Goal: Task Accomplishment & Management: Use online tool/utility

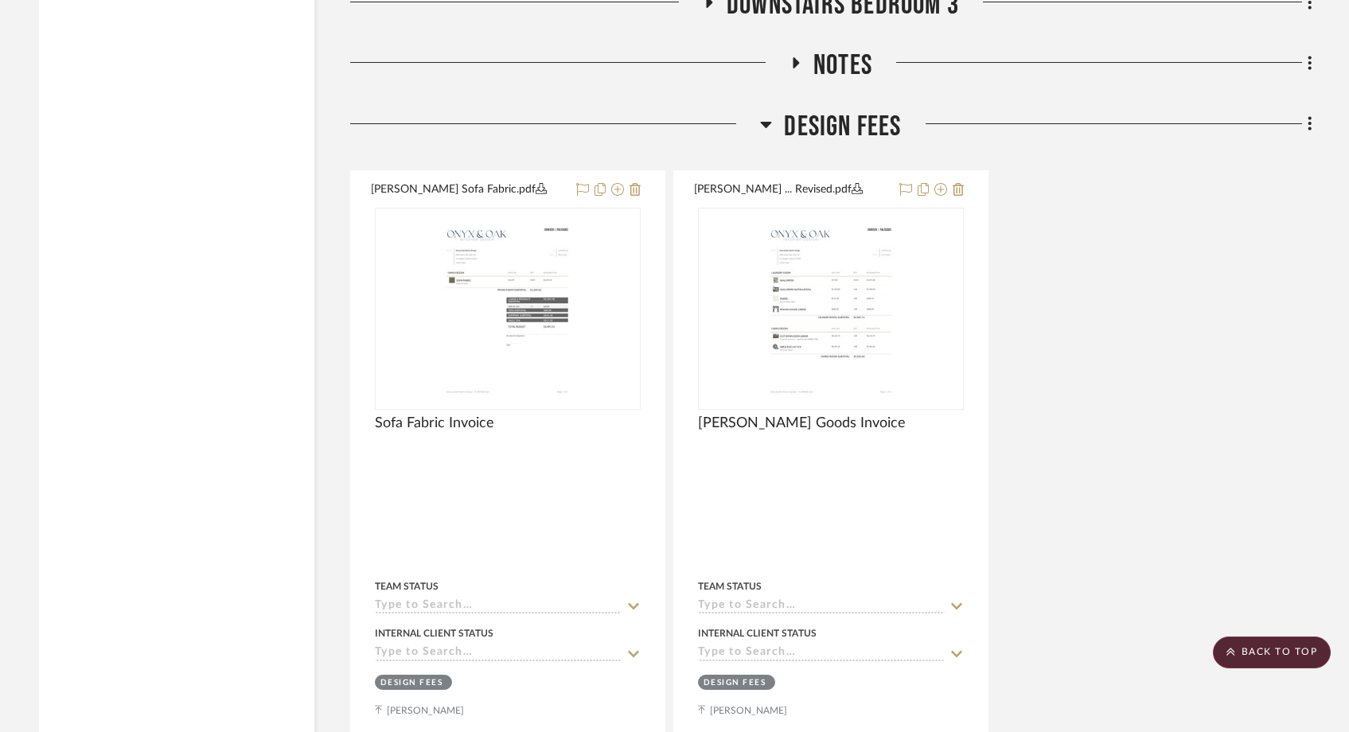
scroll to position [11248, 0]
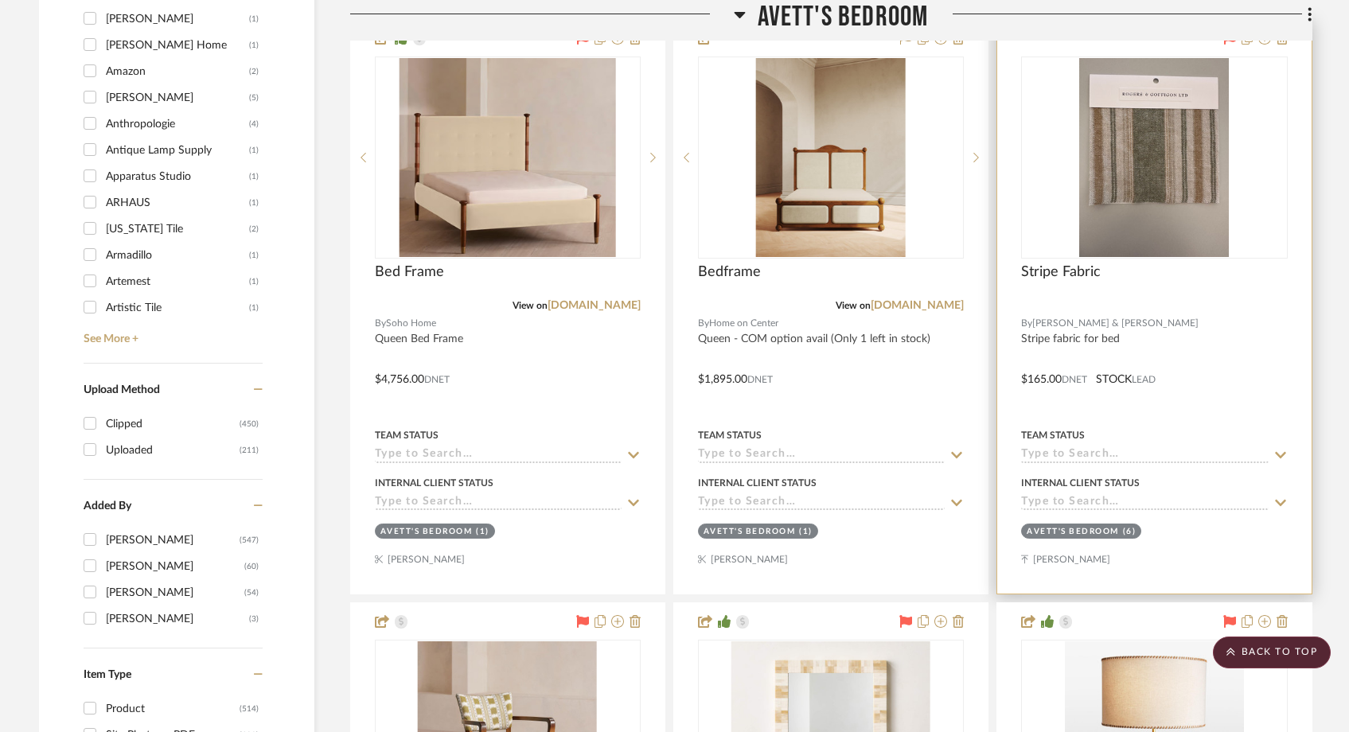
scroll to position [2076, 0]
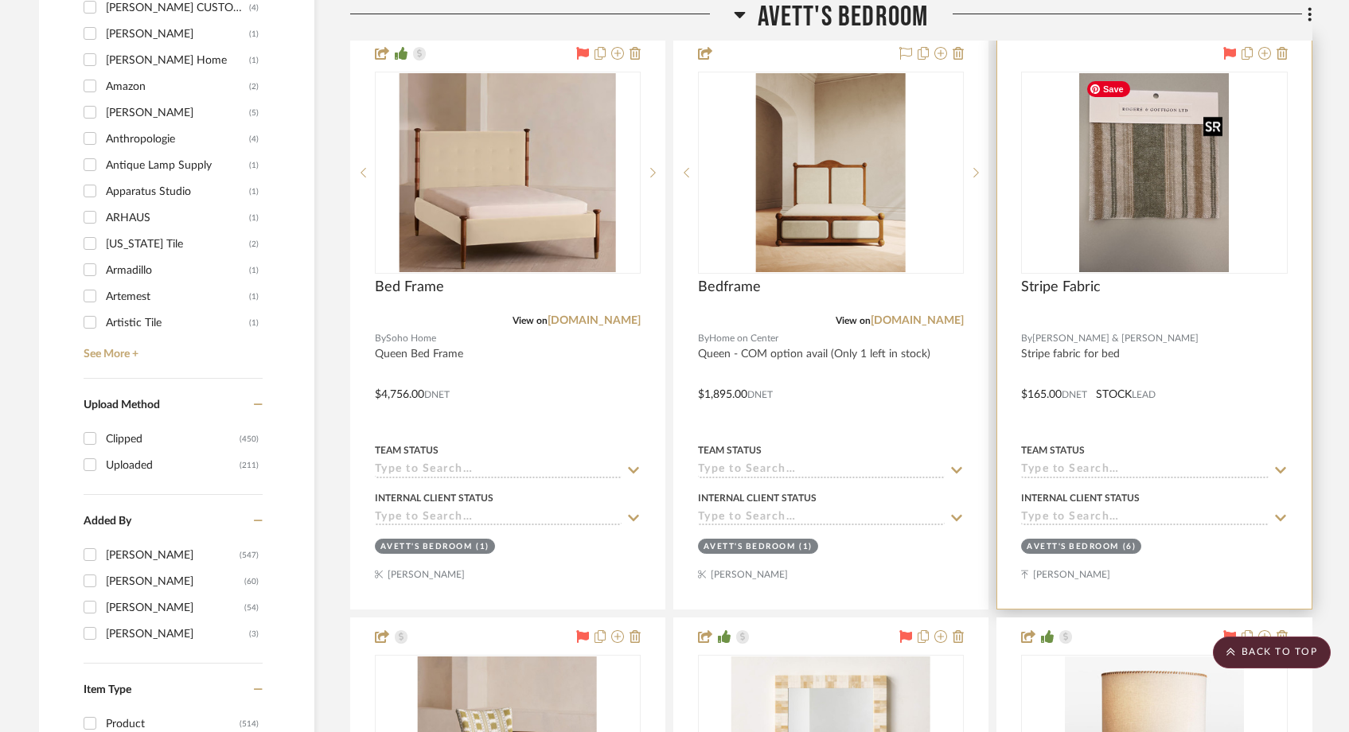
click at [1158, 168] on img "0" at bounding box center [1155, 172] width 150 height 199
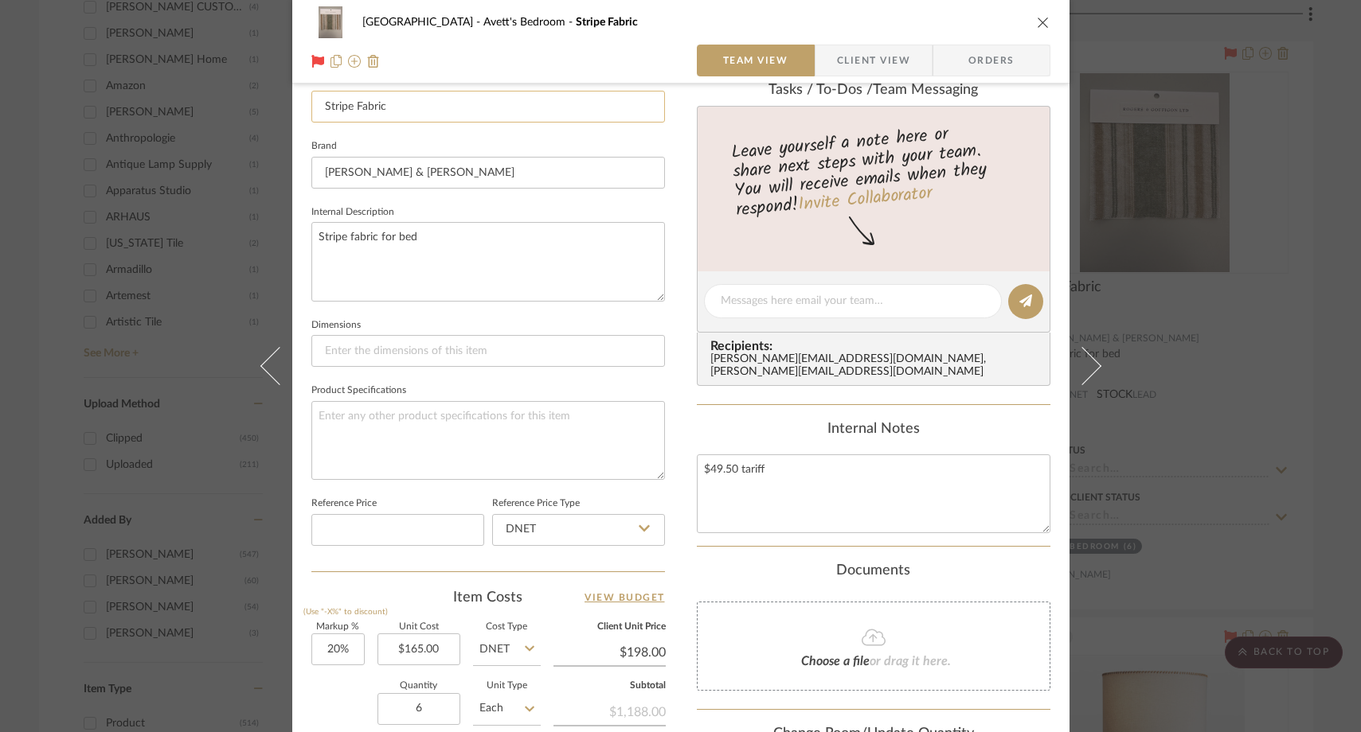
scroll to position [560, 0]
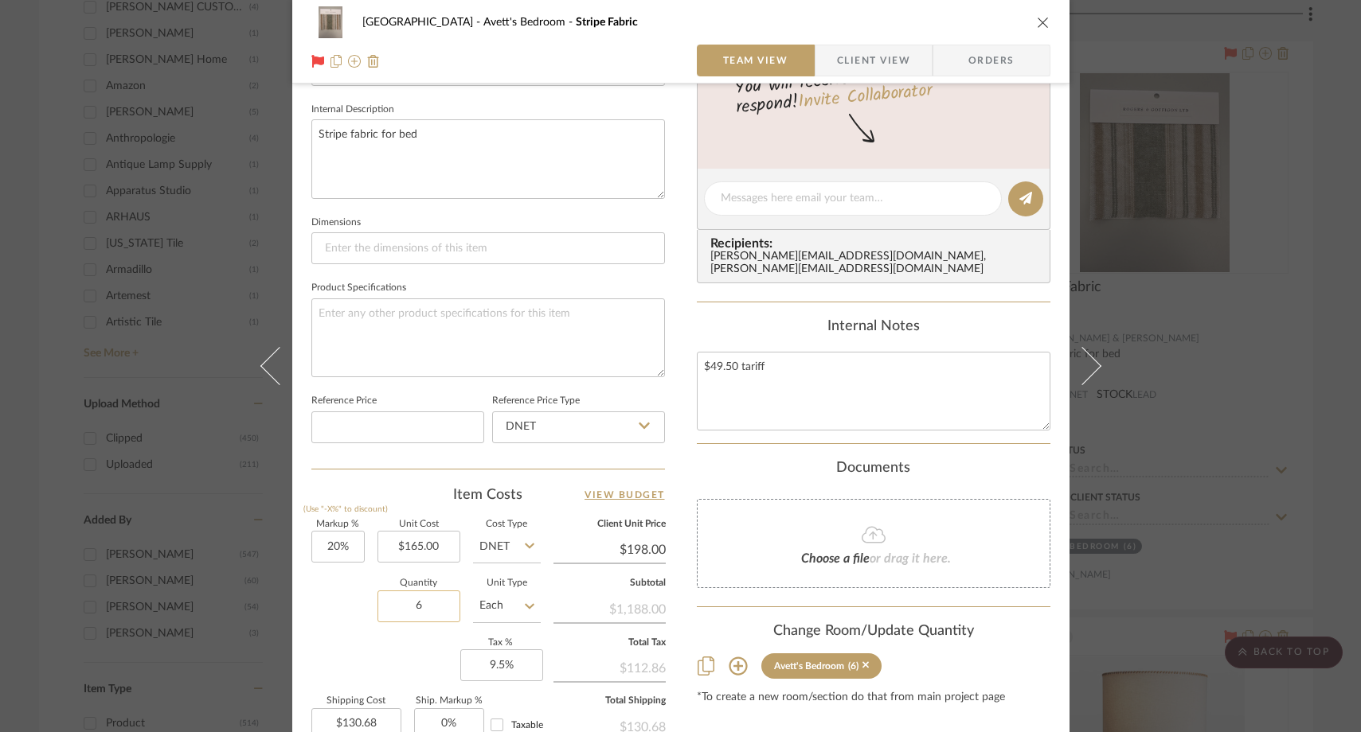
click at [438, 611] on input "6" at bounding box center [418, 607] width 83 height 32
type input "5.5"
click at [330, 651] on div "Markup % (Use "-X%" to discount) 20% Unit Cost $165.00 Cost Type DNET Client Un…" at bounding box center [487, 637] width 353 height 232
type input "$119.79"
click at [1040, 16] on icon "close" at bounding box center [1043, 22] width 13 height 13
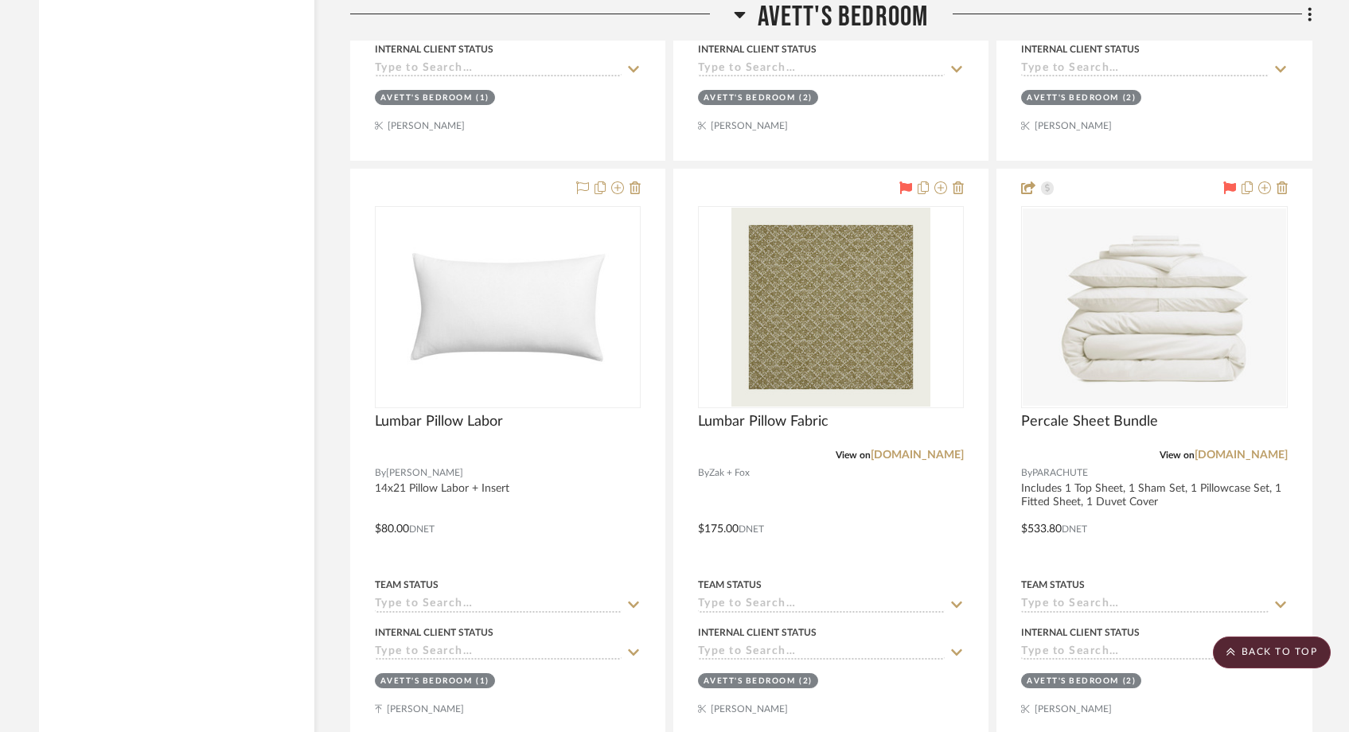
scroll to position [3784, 0]
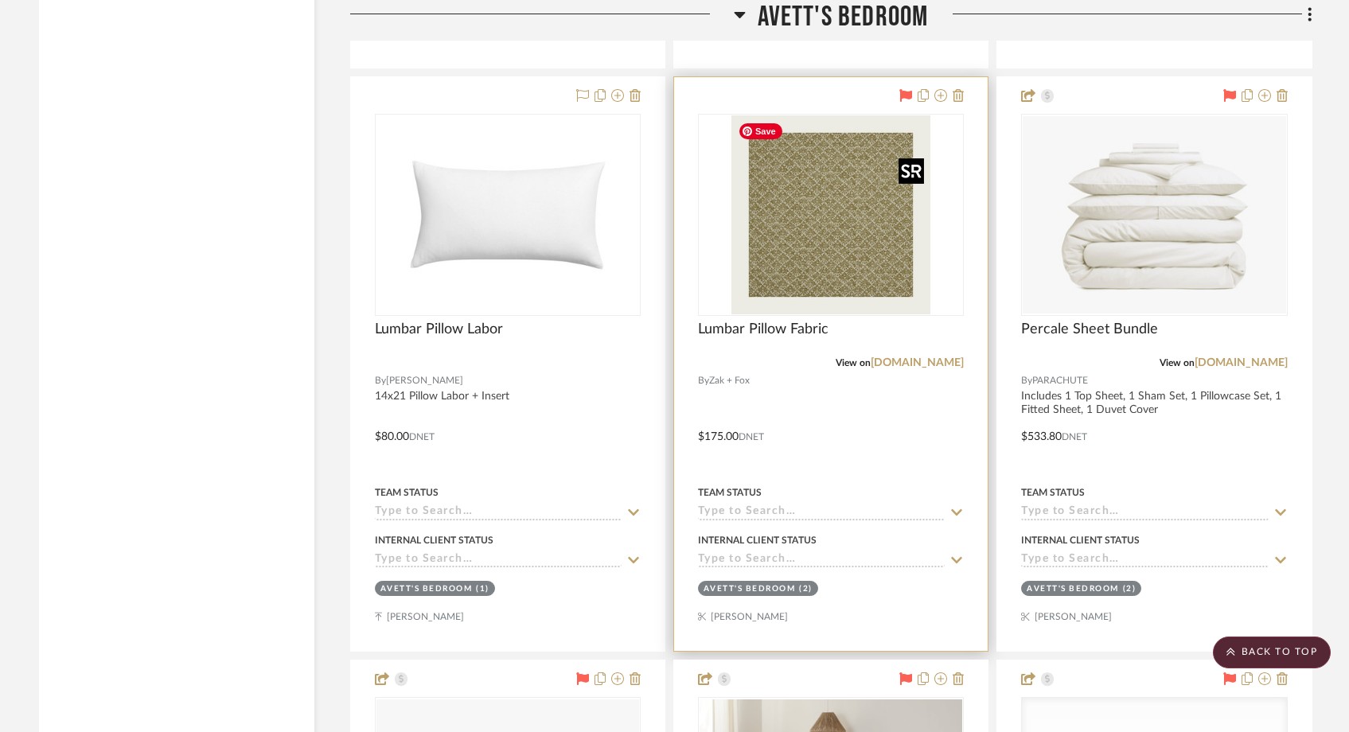
click at [849, 255] on img "0" at bounding box center [831, 214] width 199 height 199
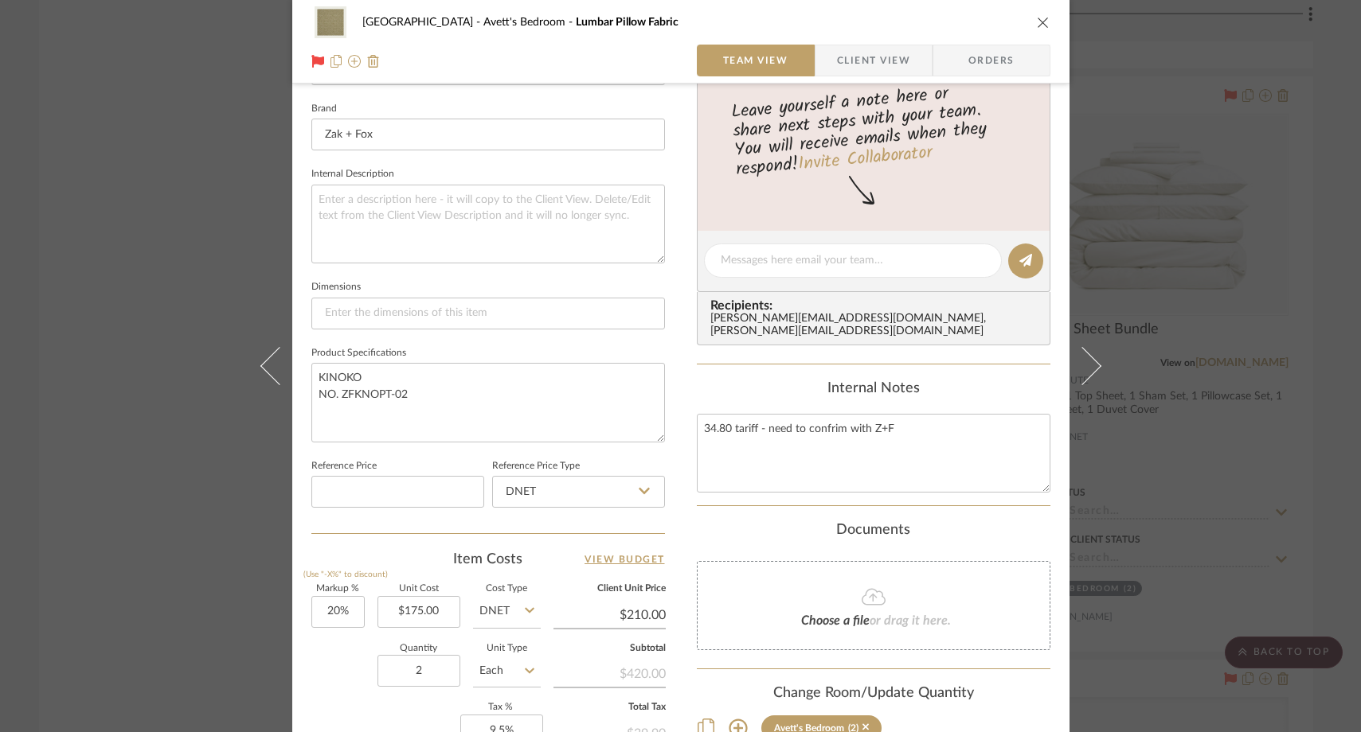
scroll to position [534, 0]
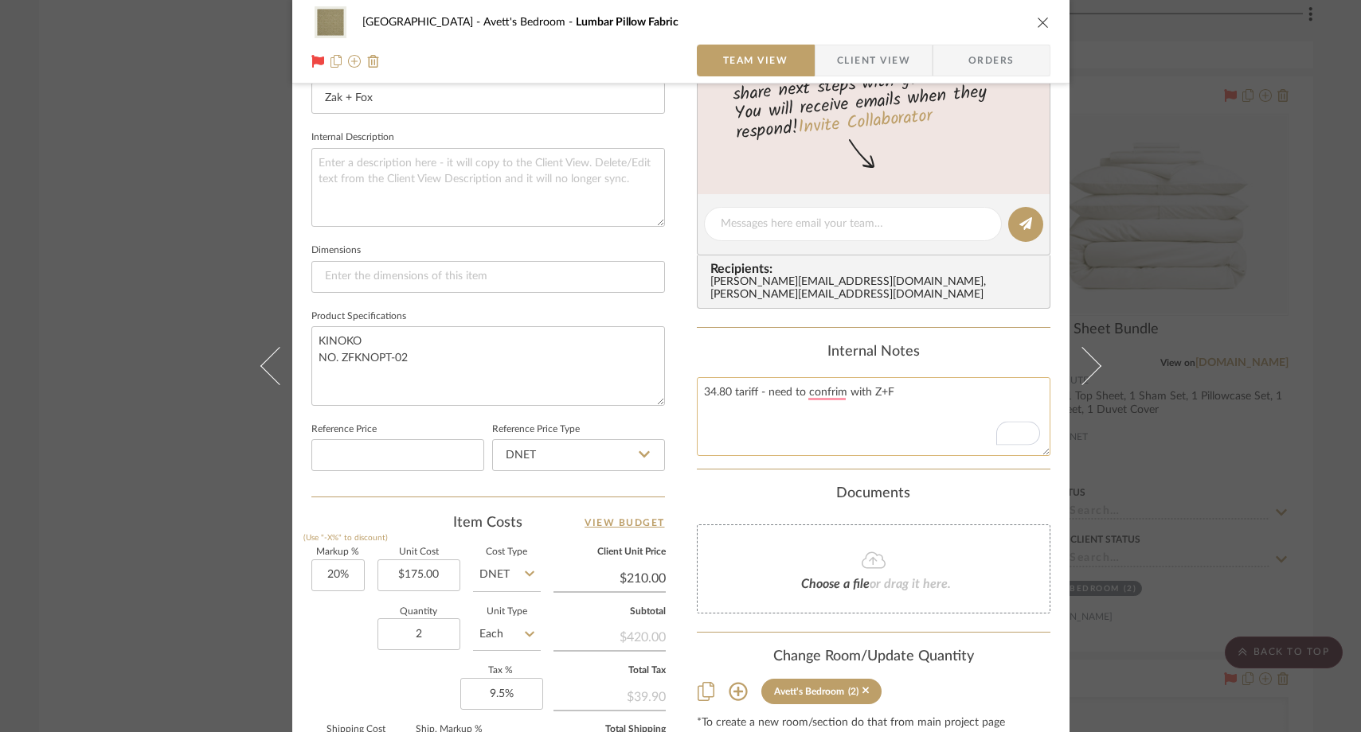
drag, startPoint x: 753, startPoint y: 382, endPoint x: 691, endPoint y: 380, distance: 62.1
click at [697, 380] on textarea "34.80 tariff - need to confrim with Z+F" at bounding box center [873, 416] width 353 height 79
paste textarea "$ 17.50"
drag, startPoint x: 870, startPoint y: 377, endPoint x: 737, endPoint y: 380, distance: 133.0
click at [737, 380] on textarea "$ 17.50- need to confrim with Z+F" at bounding box center [873, 416] width 353 height 79
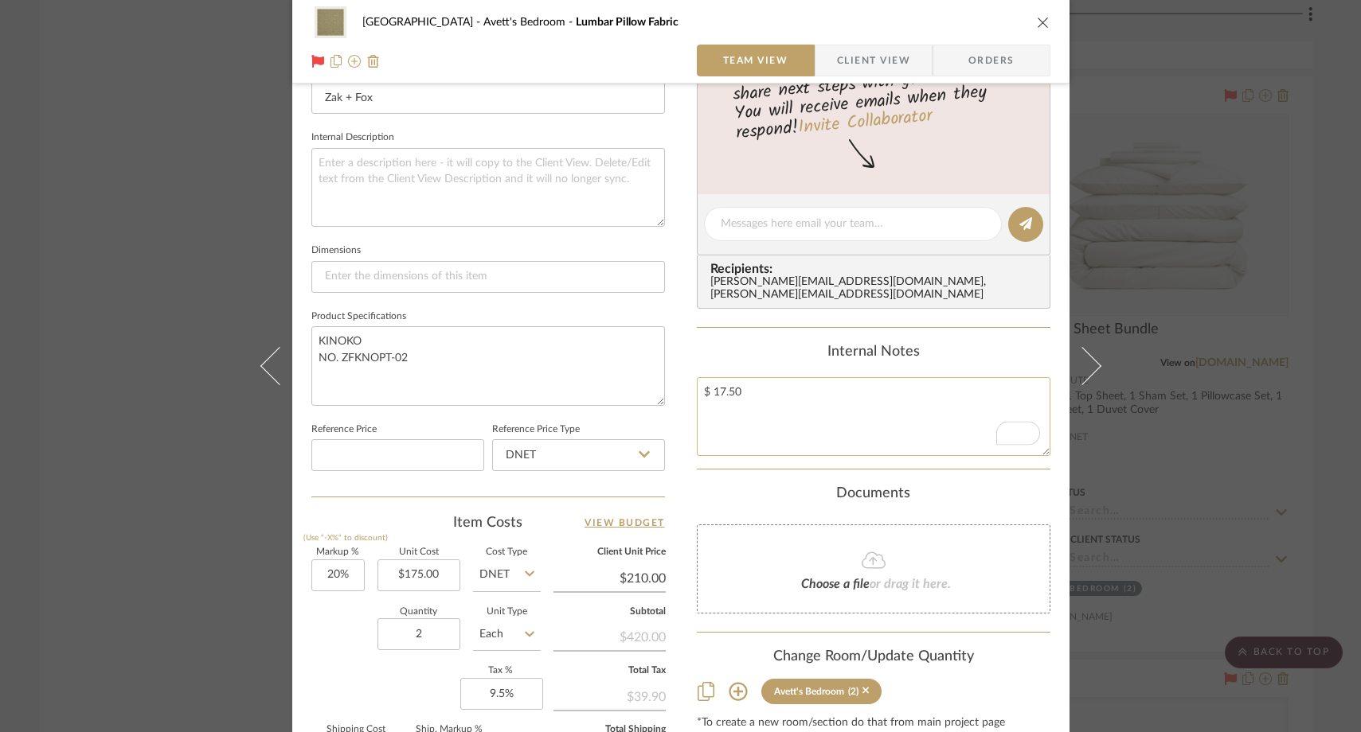
click at [739, 397] on textarea "$ 17.50" at bounding box center [873, 416] width 353 height 79
type textarea "$ 17.50"
click at [178, 222] on div "[GEOGRAPHIC_DATA]'s Bedroom Lumbar Pillow Fabric Team View Client View Orders T…" at bounding box center [680, 366] width 1361 height 732
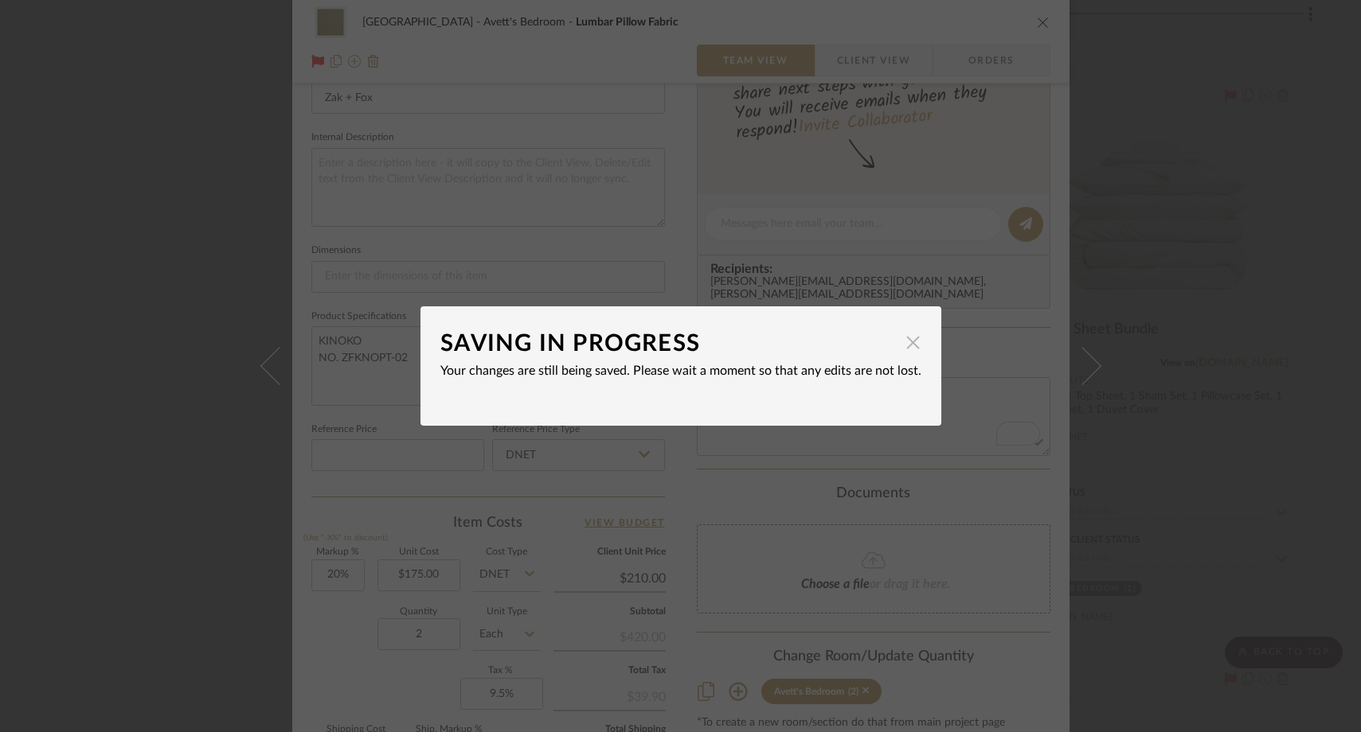
click at [906, 343] on span "button" at bounding box center [913, 342] width 32 height 32
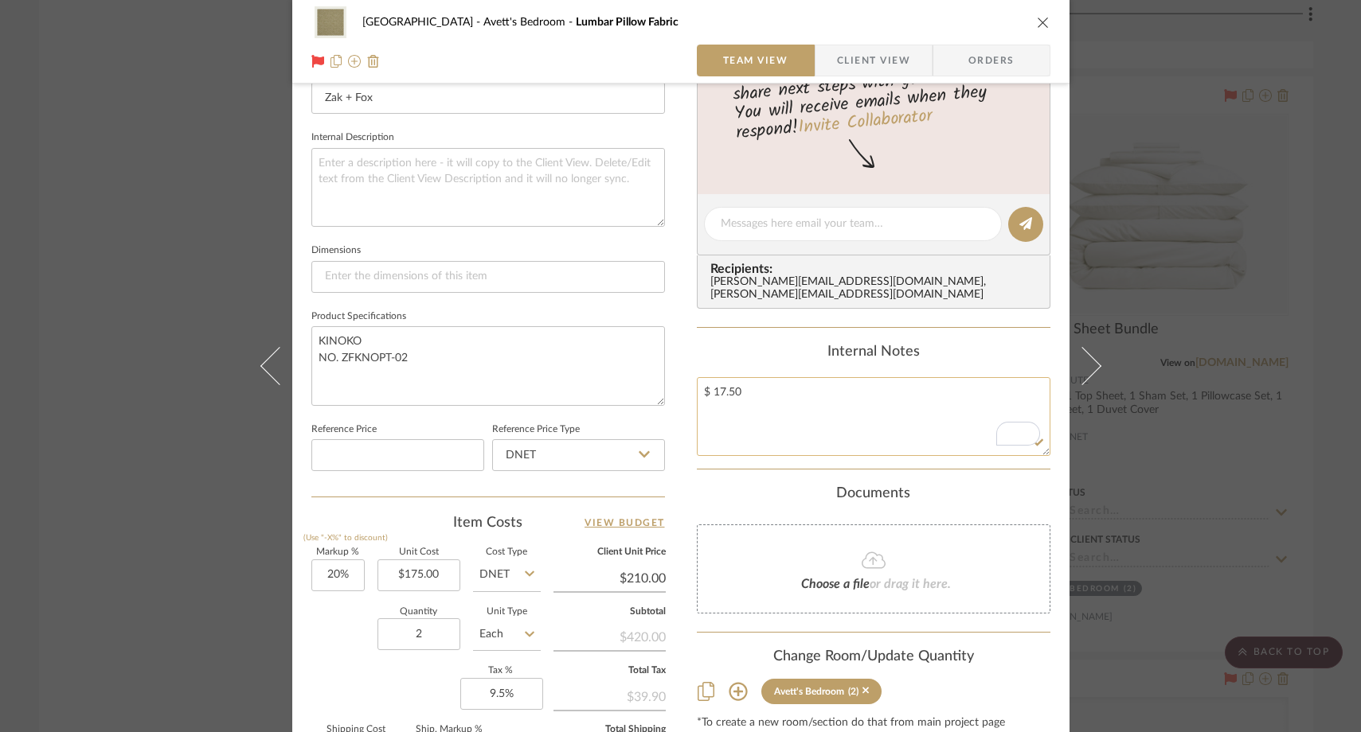
click at [807, 377] on textarea "$ 17.50" at bounding box center [873, 416] width 353 height 79
type textarea "$ 17.50 tariff"
click at [779, 486] on div "Documents" at bounding box center [873, 495] width 353 height 18
click at [170, 215] on div "[GEOGRAPHIC_DATA]'s Bedroom Lumbar Pillow Fabric Team View Client View Orders T…" at bounding box center [680, 366] width 1361 height 732
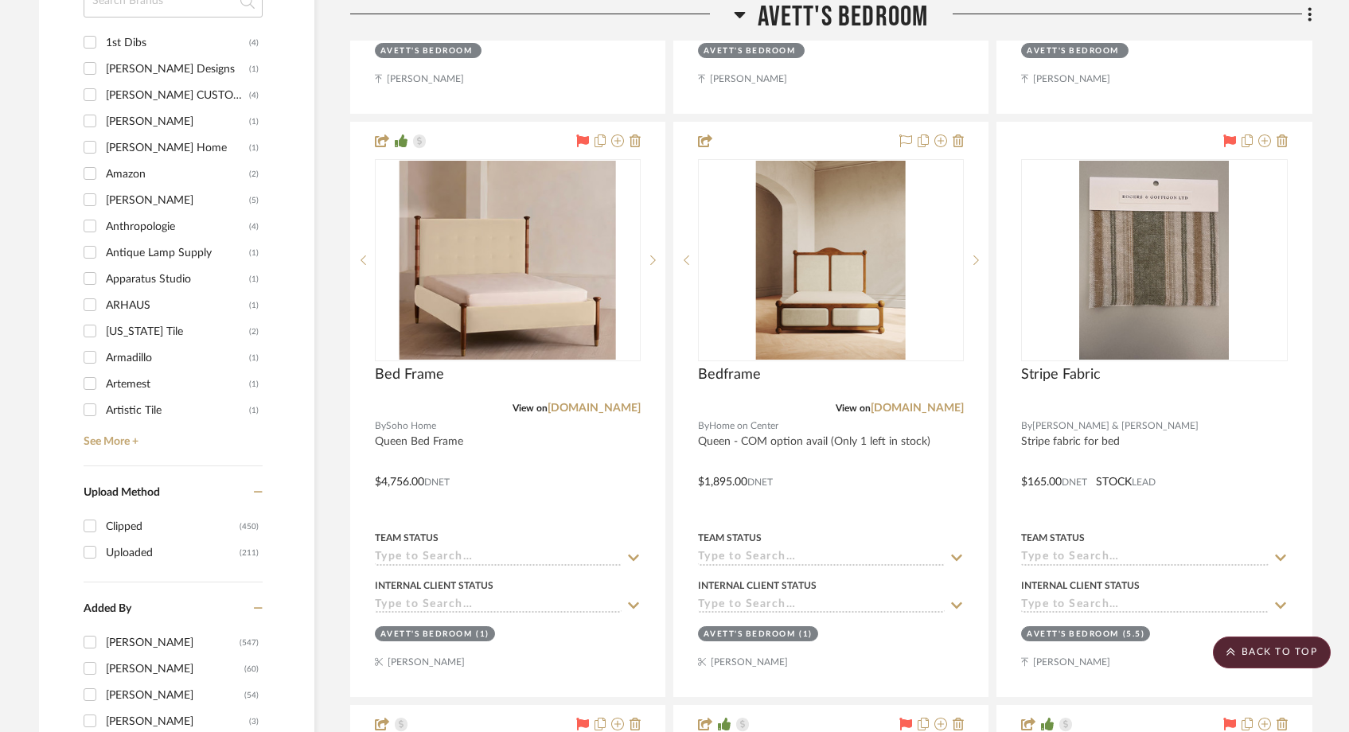
scroll to position [1955, 0]
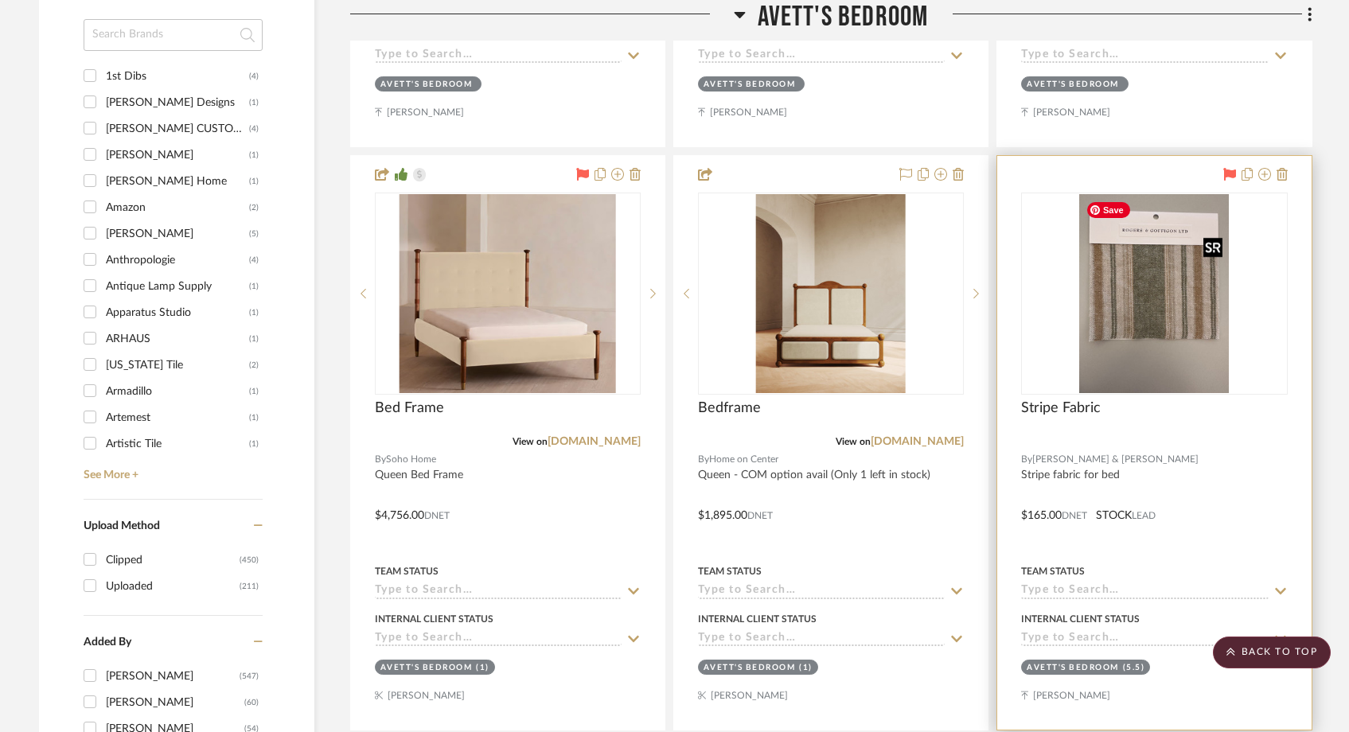
click at [1126, 322] on img "0" at bounding box center [1155, 293] width 150 height 199
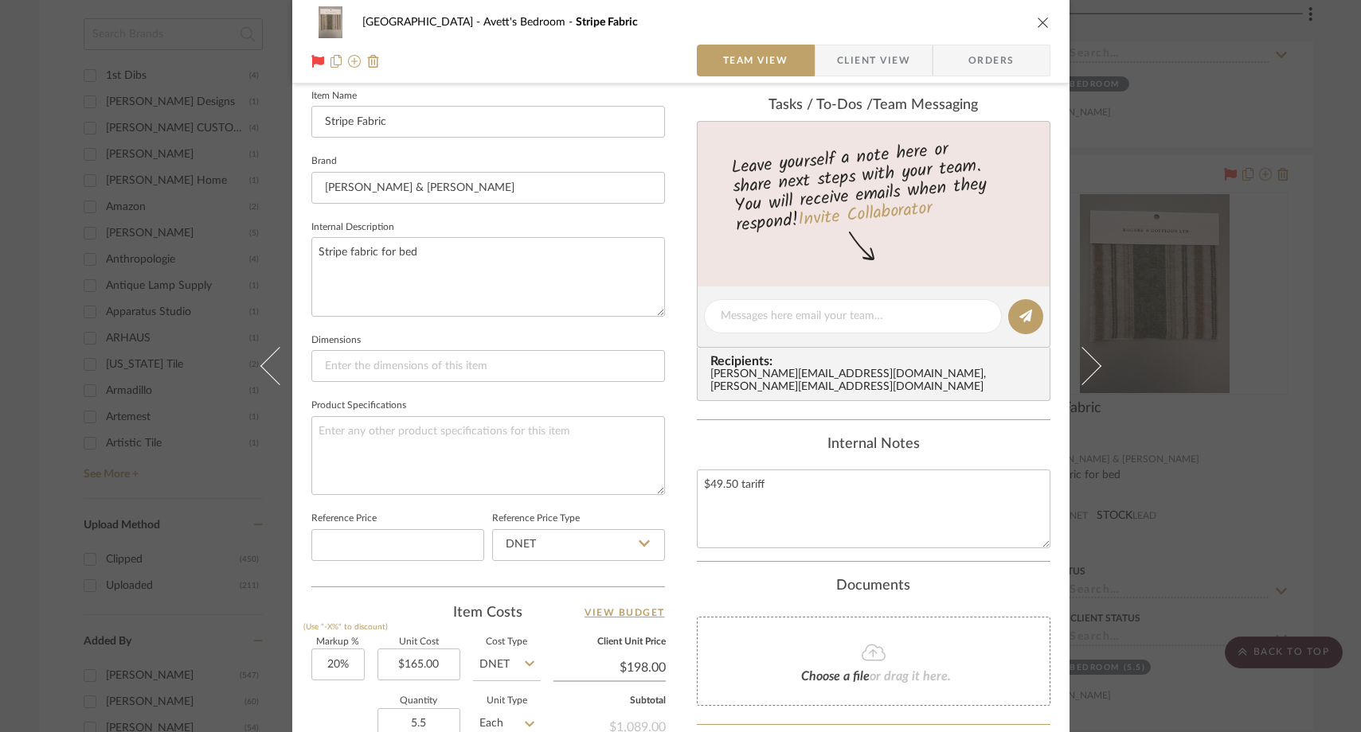
scroll to position [444, 0]
click at [201, 268] on div "[GEOGRAPHIC_DATA]'s Bedroom Stripe Fabric Team View Client View Orders Team-Fac…" at bounding box center [680, 366] width 1361 height 732
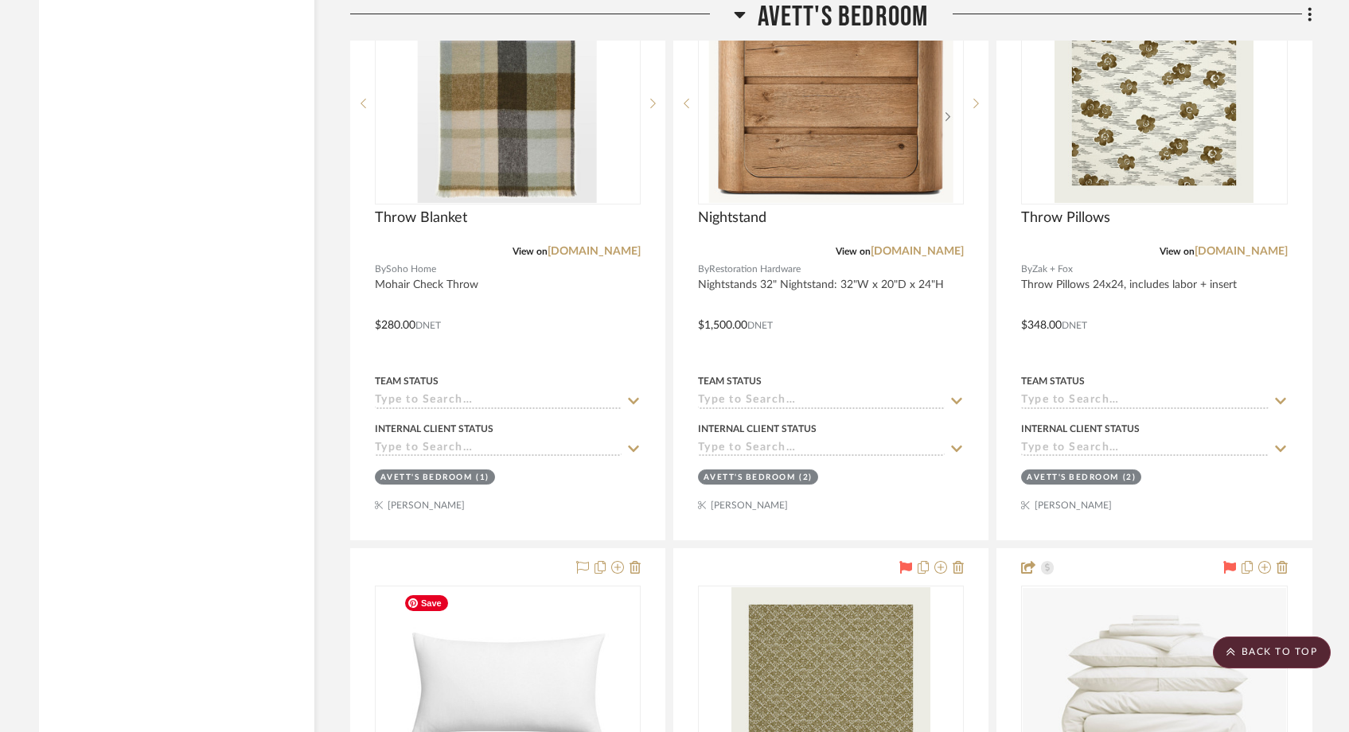
scroll to position [3052, 0]
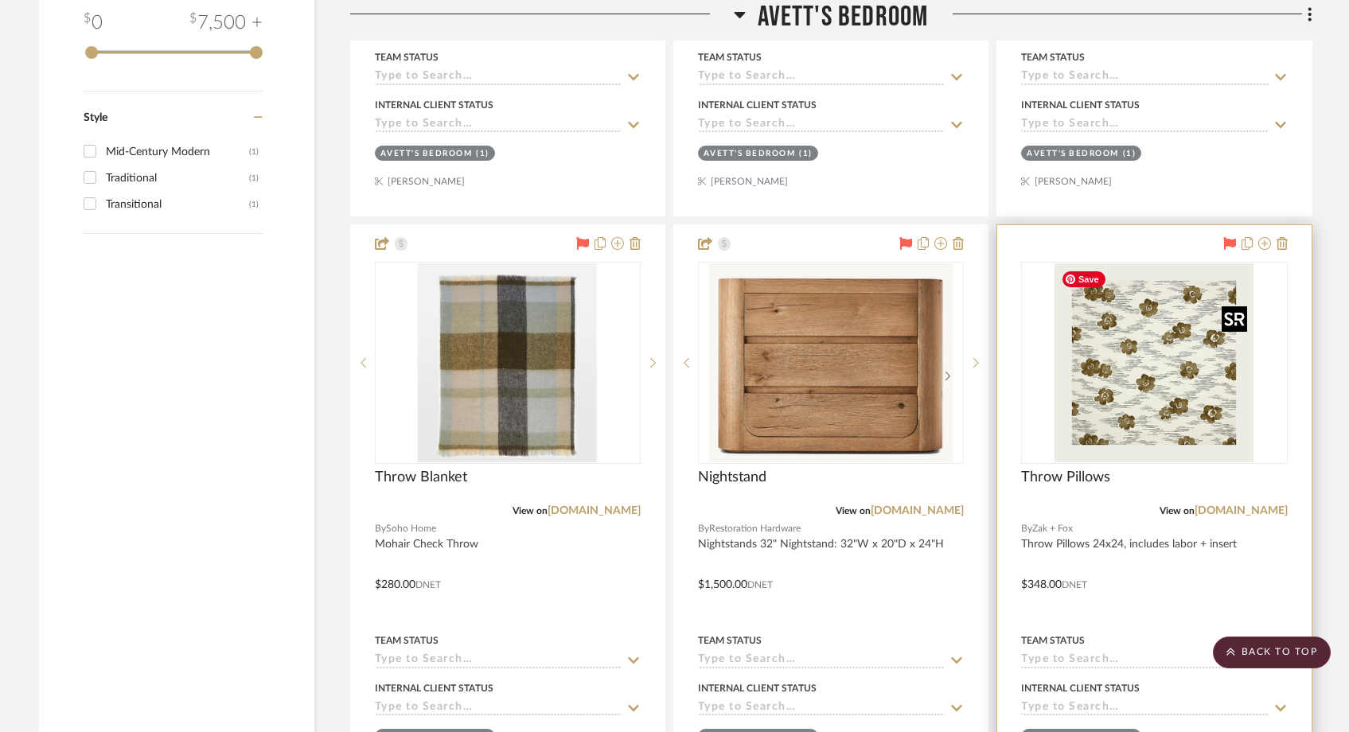
click at [1115, 350] on img "0" at bounding box center [1154, 363] width 199 height 199
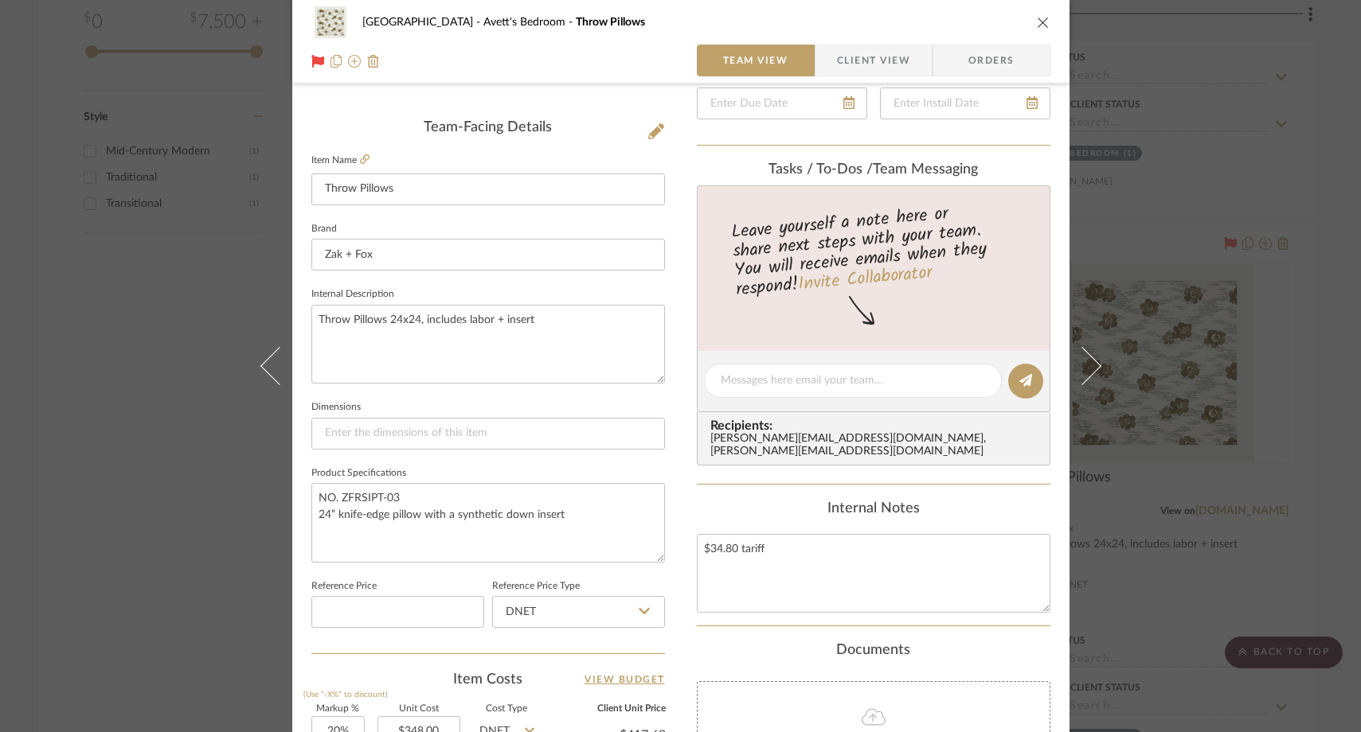
scroll to position [383, 0]
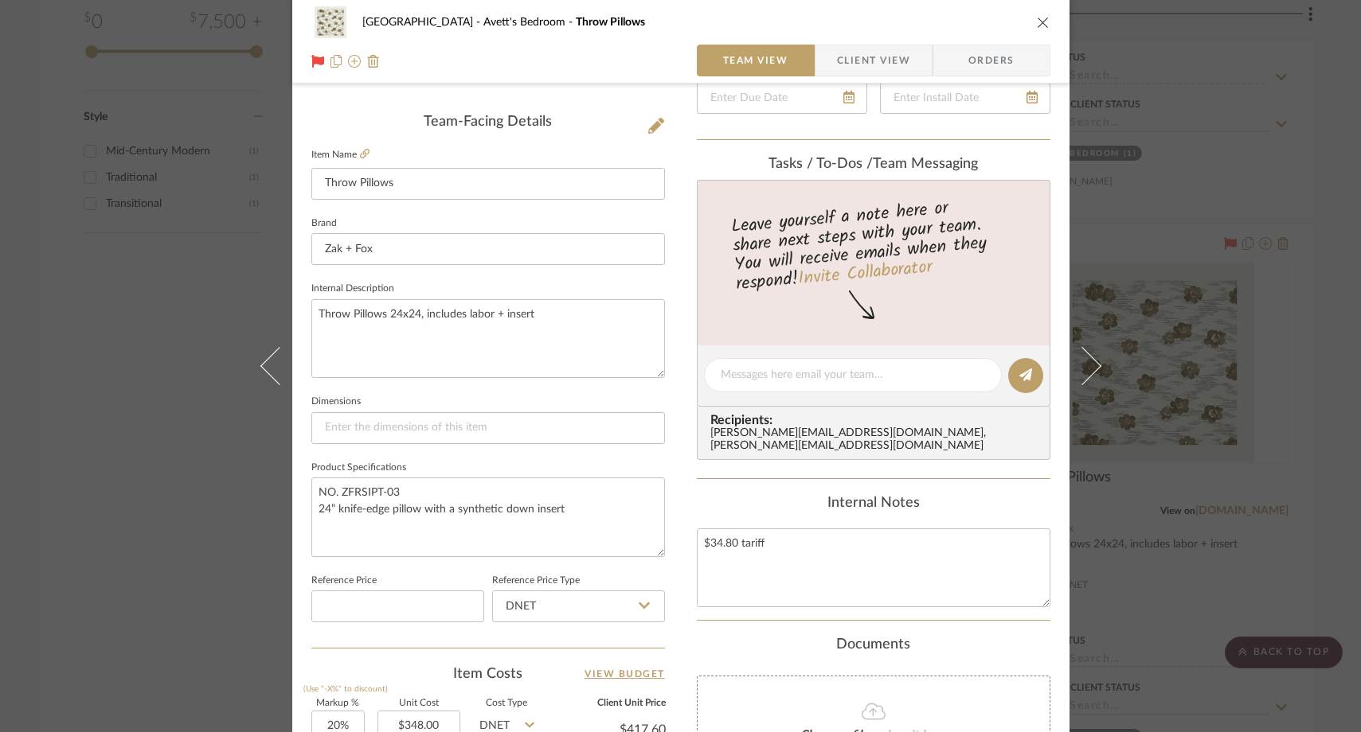
click at [1037, 21] on icon "close" at bounding box center [1043, 22] width 13 height 13
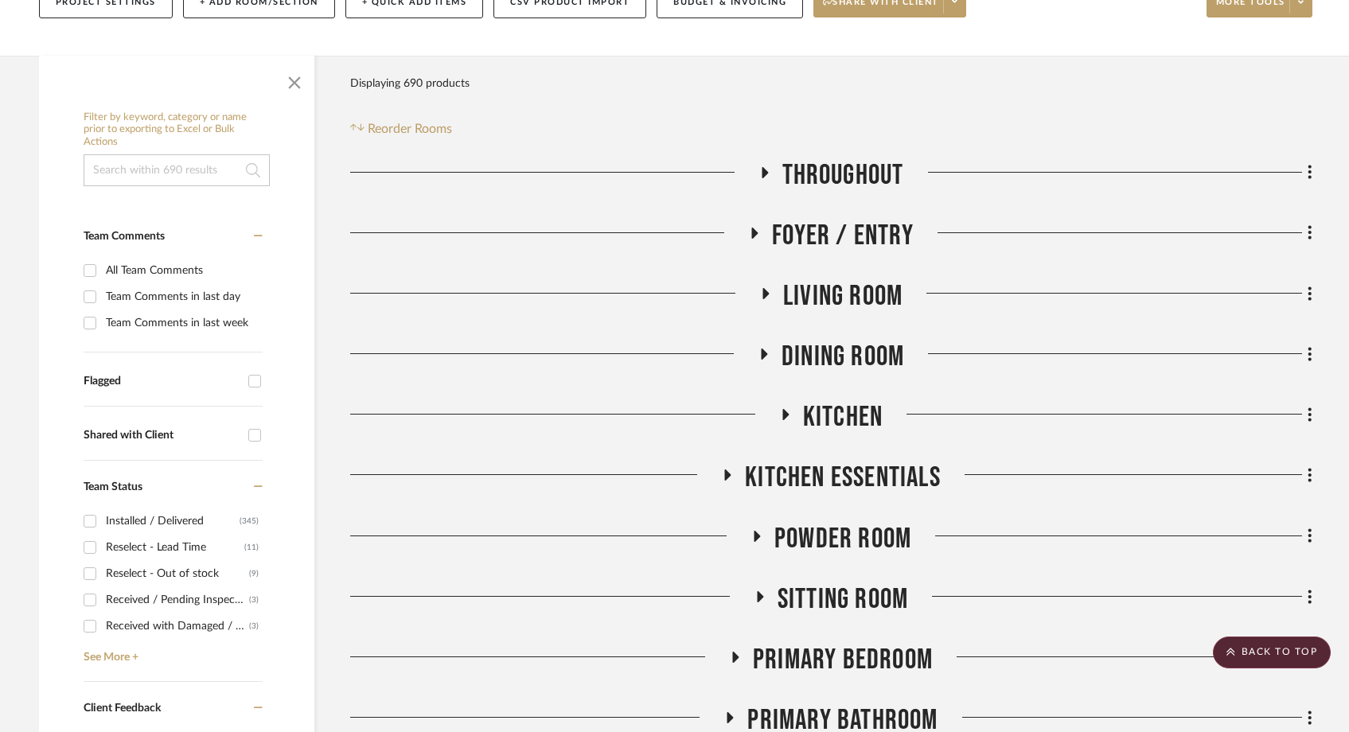
scroll to position [0, 0]
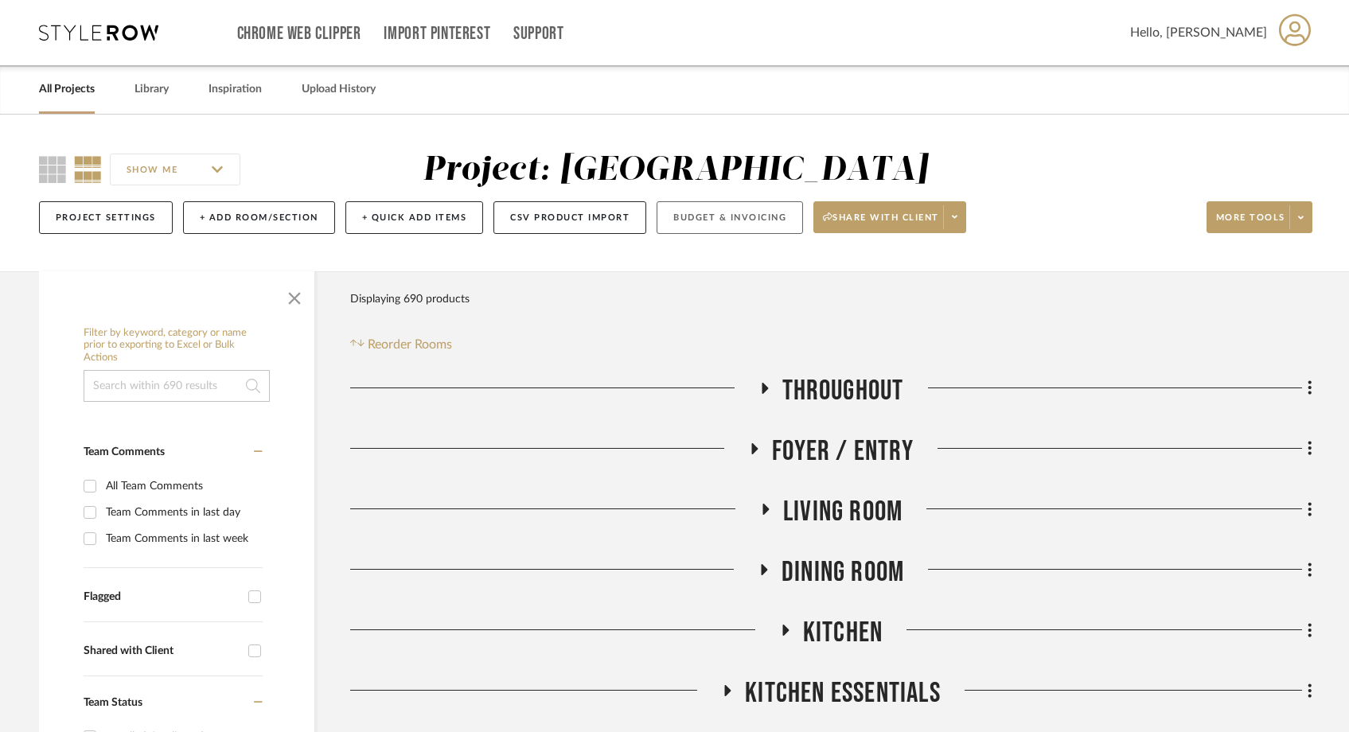
click at [732, 224] on button "Budget & Invoicing" at bounding box center [730, 217] width 146 height 33
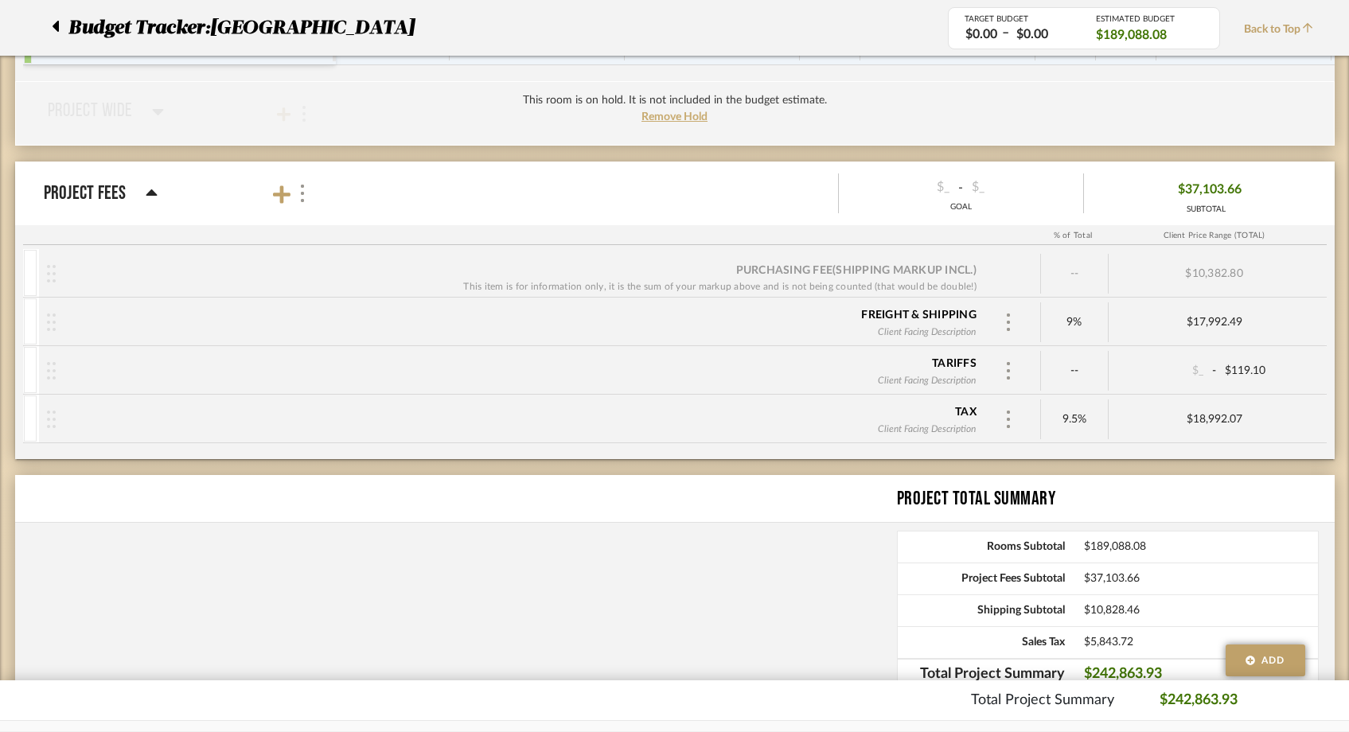
scroll to position [6325, 0]
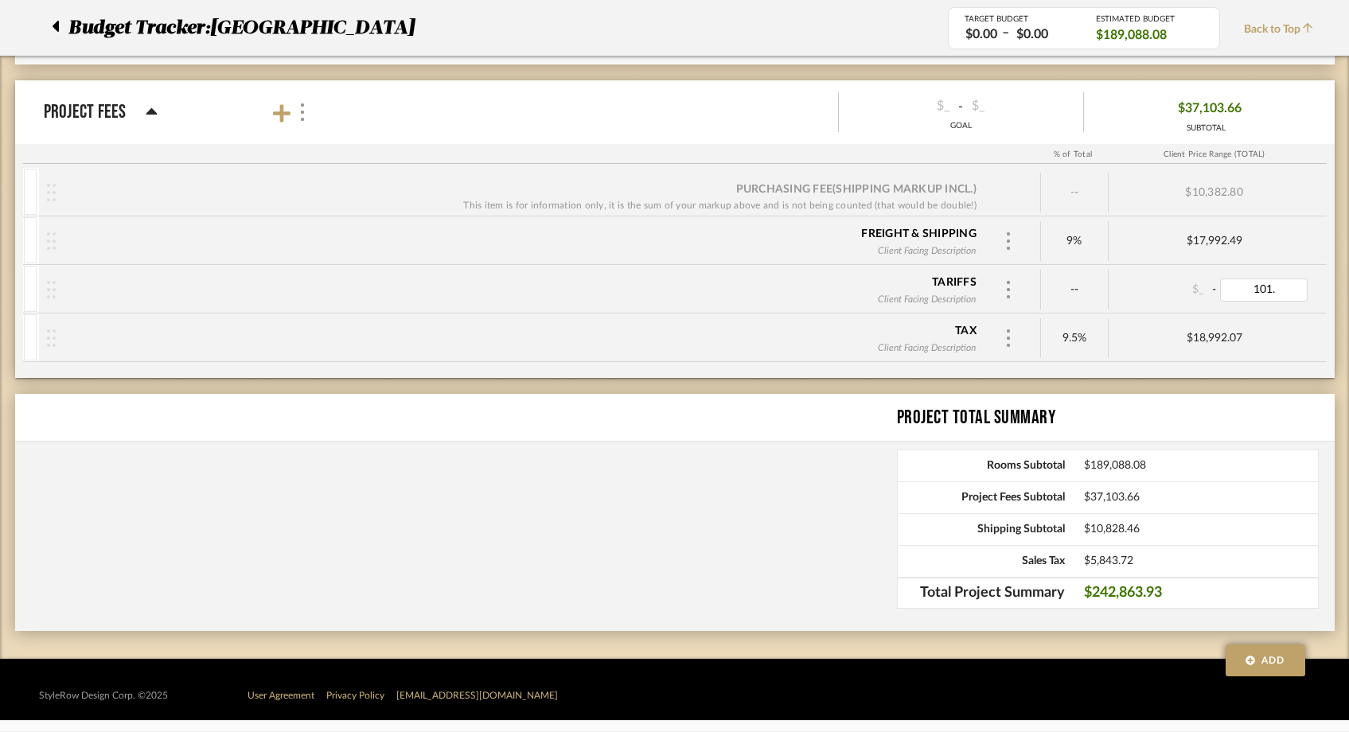
type input "101.8"
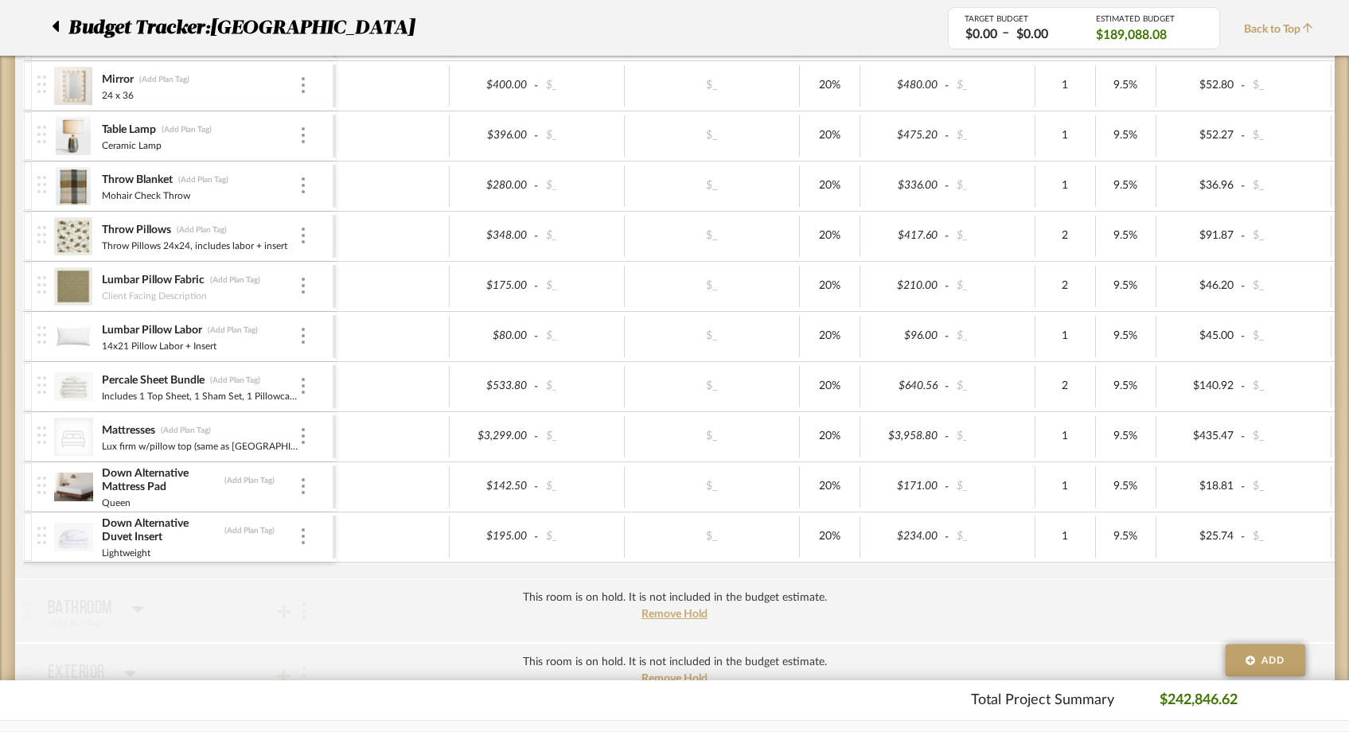
scroll to position [2782, 0]
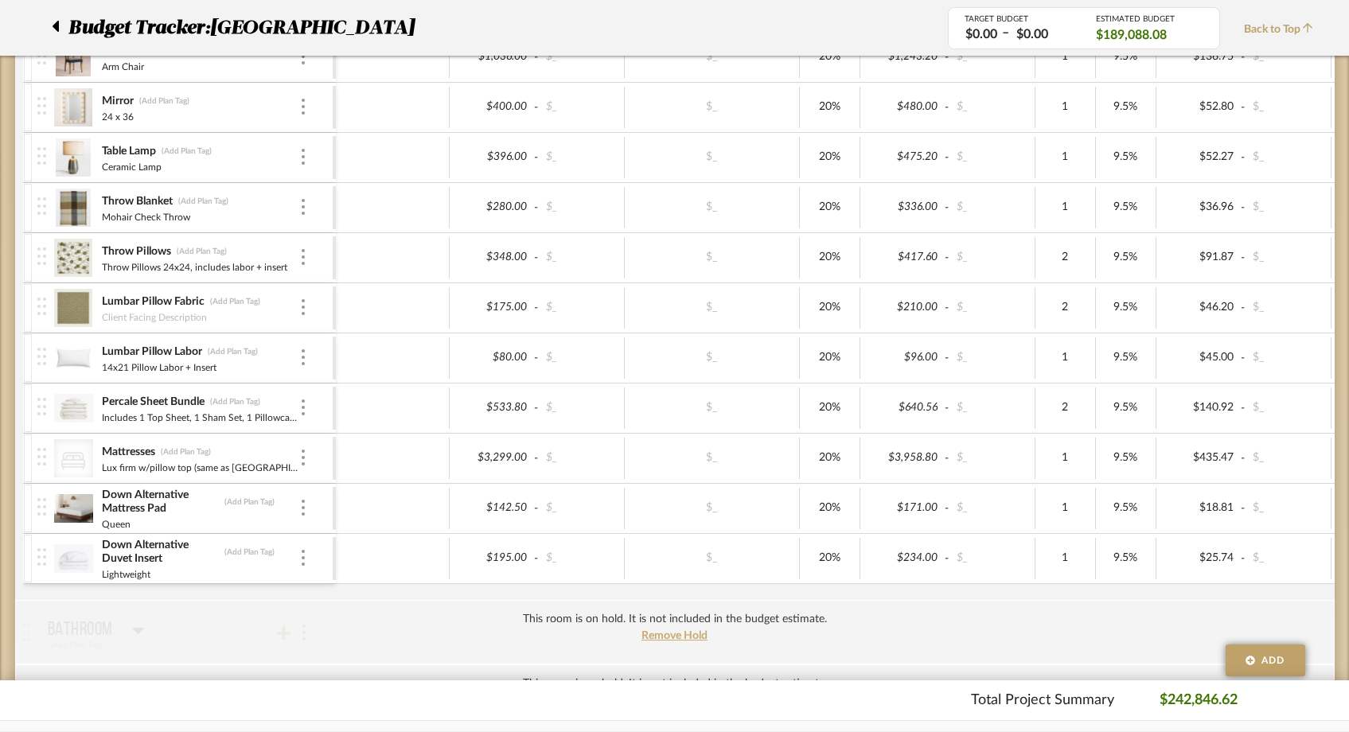
click at [1263, 25] on span "Back to Top" at bounding box center [1282, 29] width 77 height 17
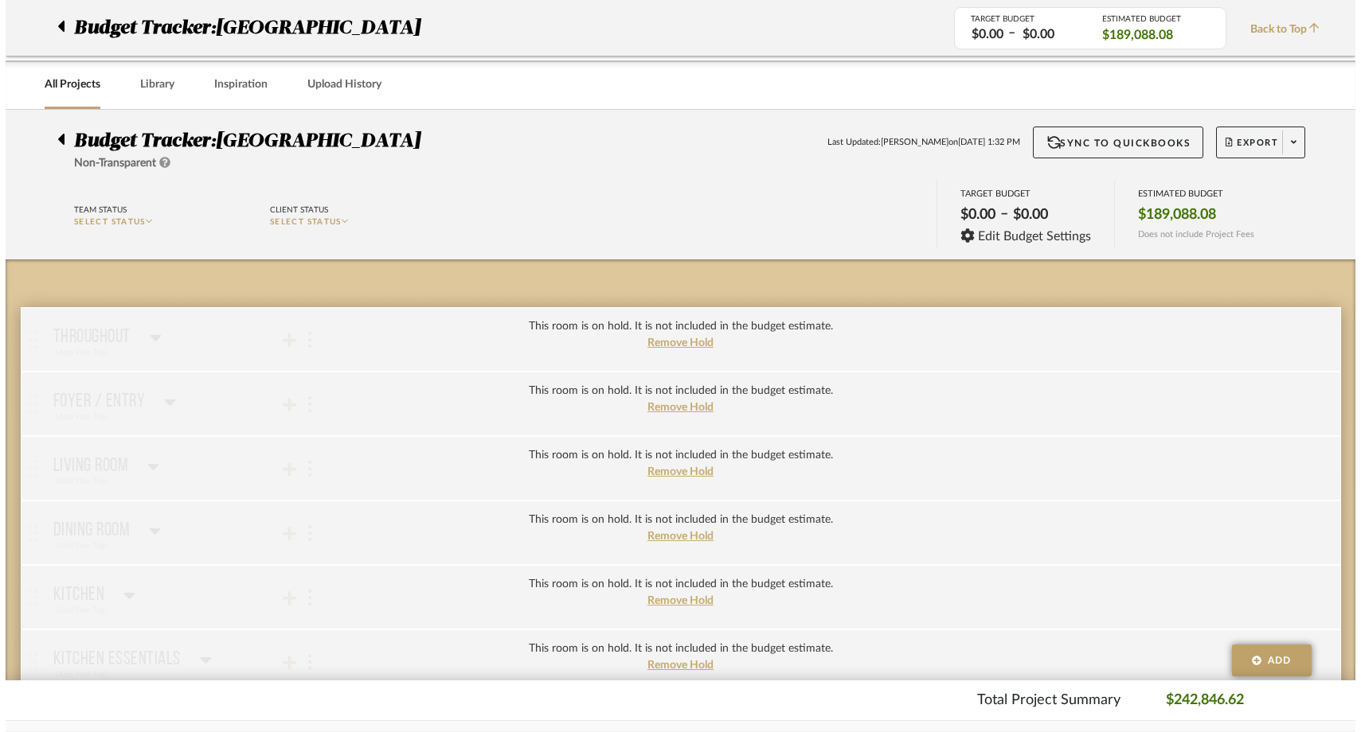
scroll to position [0, 0]
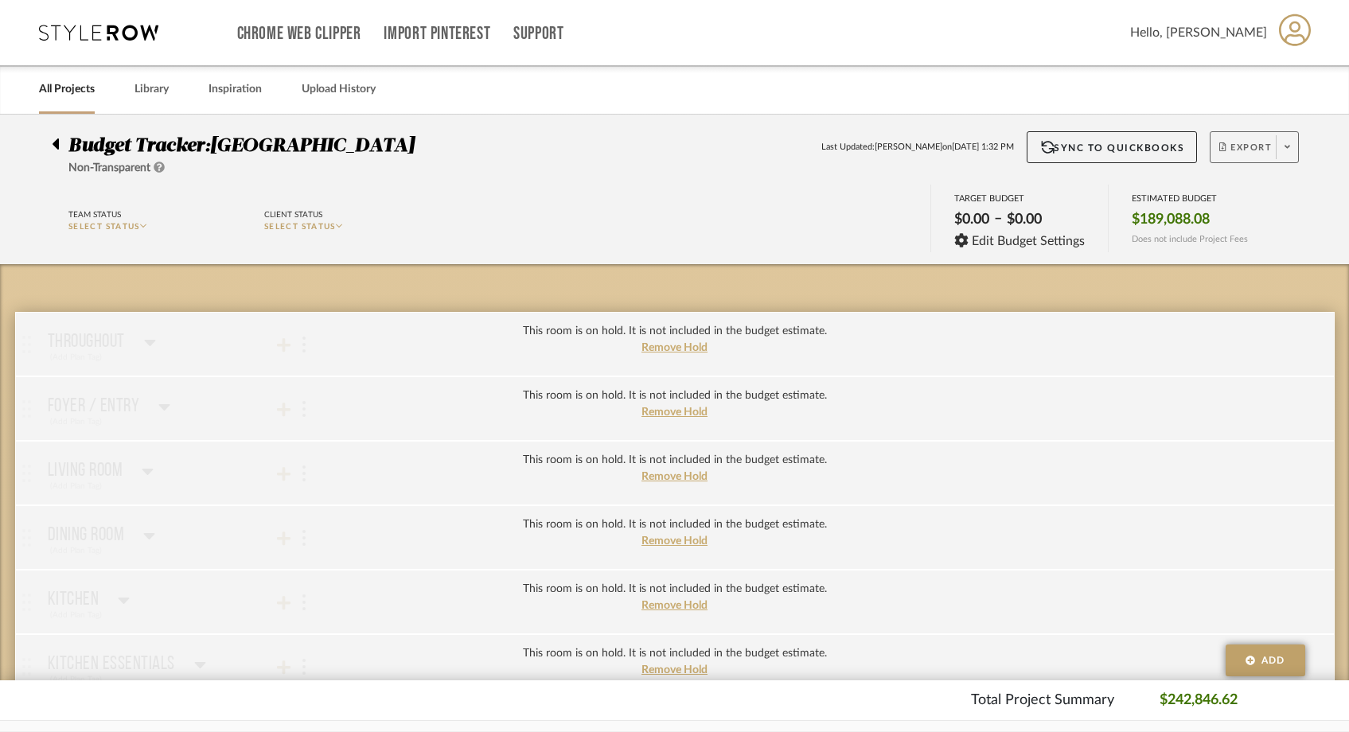
click at [1284, 146] on span at bounding box center [1287, 147] width 22 height 24
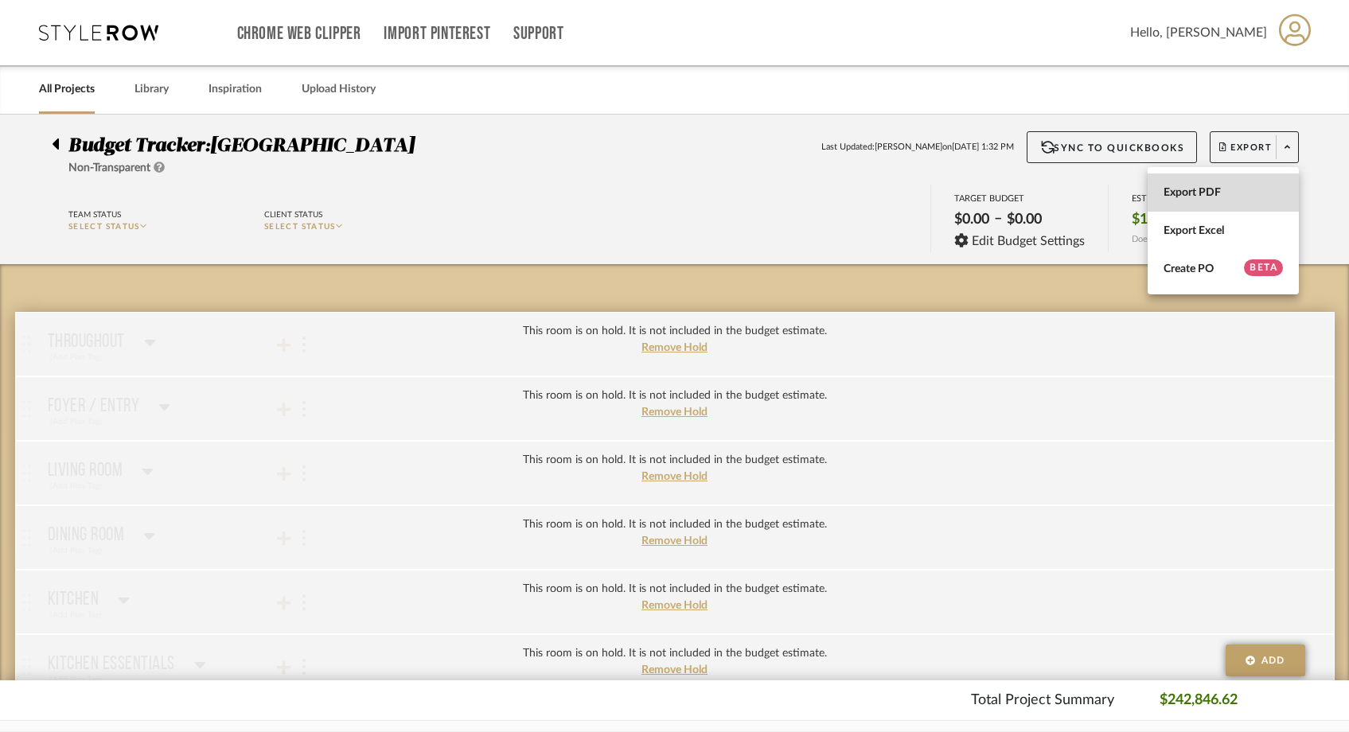
click at [1259, 204] on button "Export PDF" at bounding box center [1223, 193] width 151 height 38
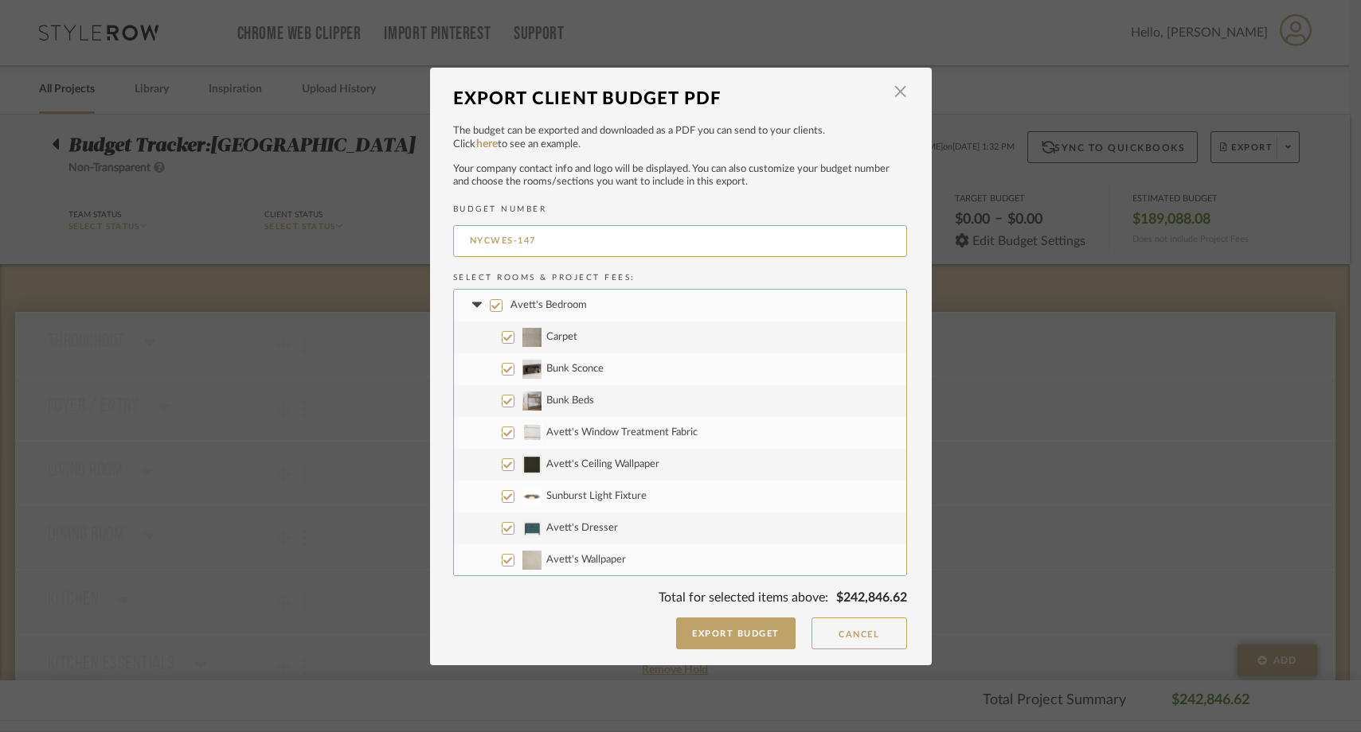
click at [490, 301] on input "Avett's Bedroom" at bounding box center [496, 305] width 13 height 13
checkbox input "false"
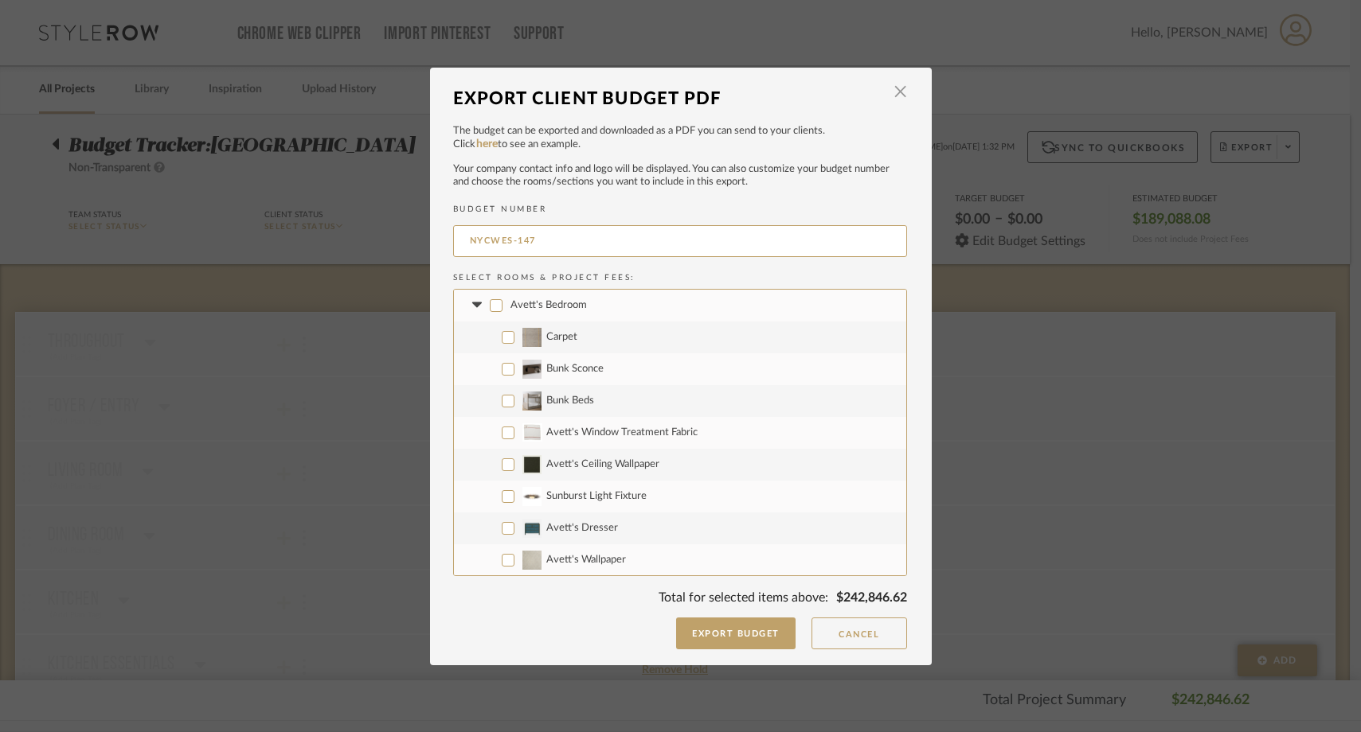
checkbox input "false"
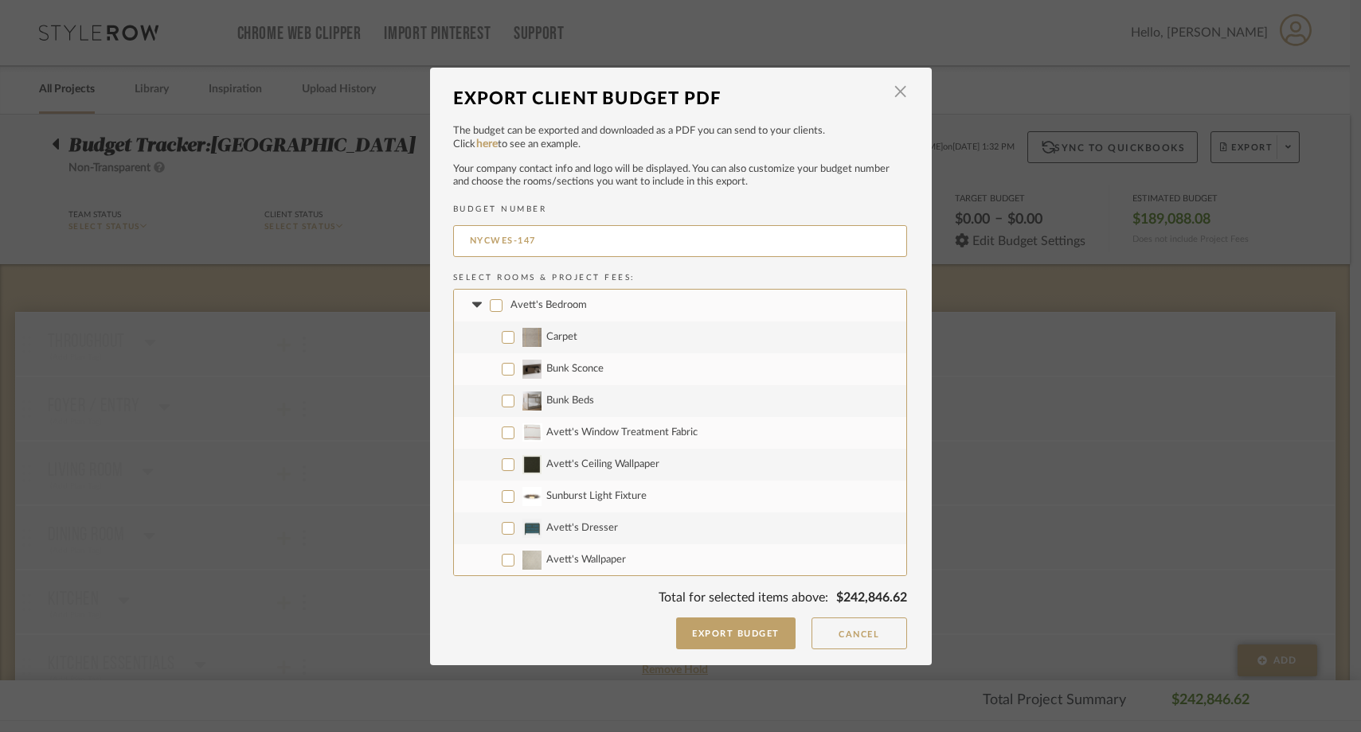
checkbox input "false"
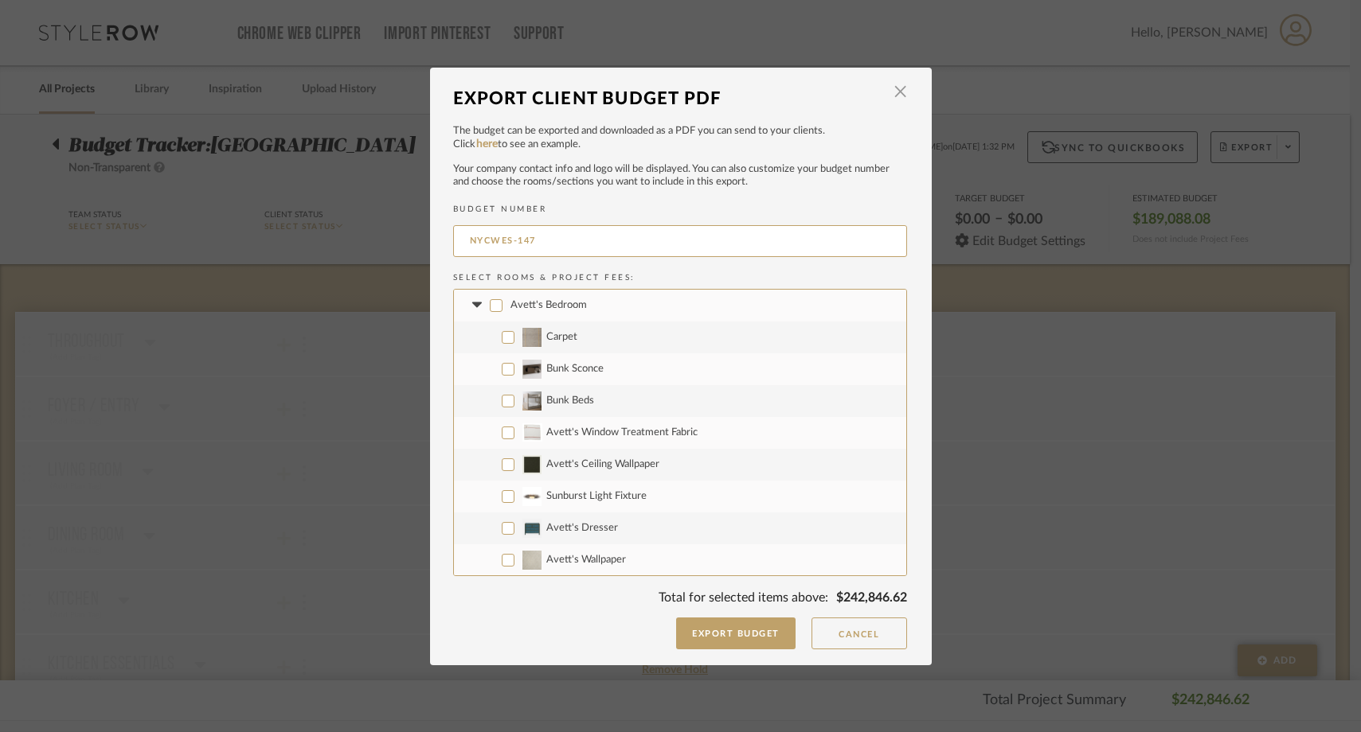
checkbox input "false"
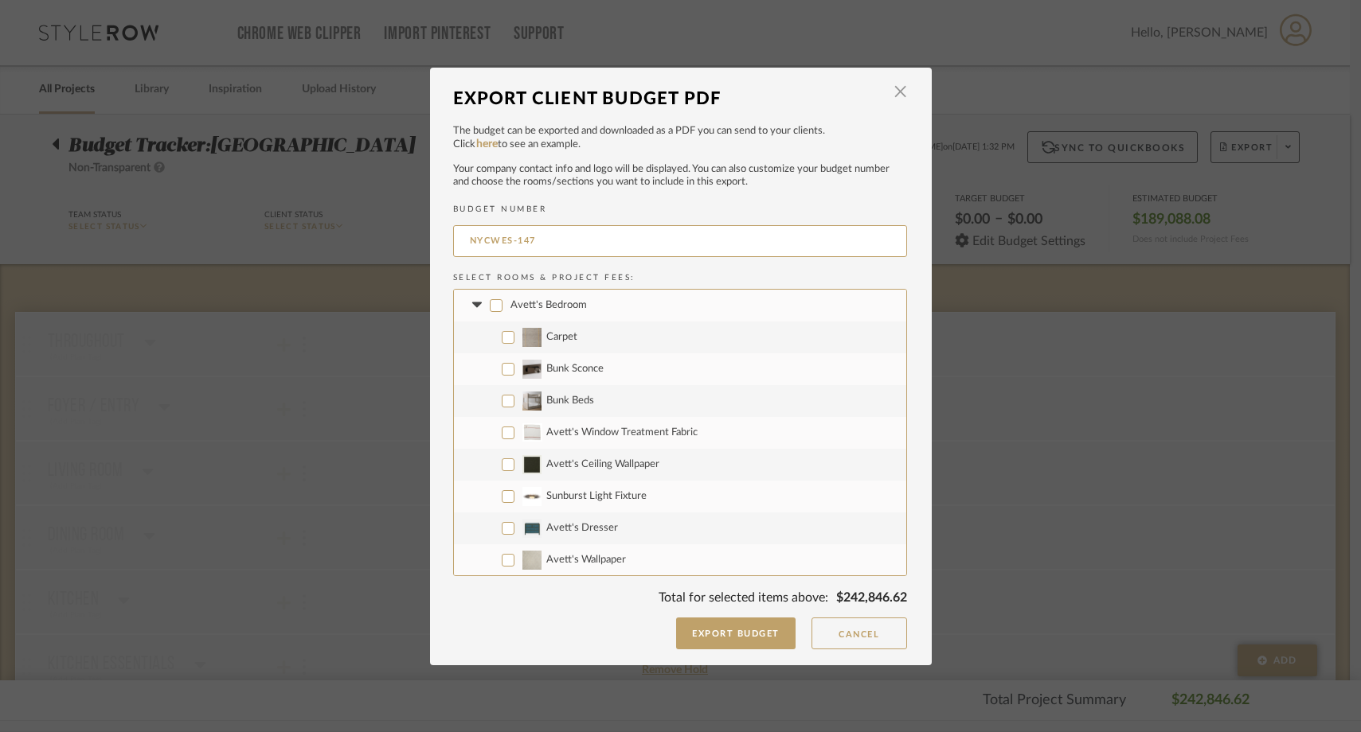
checkbox input "false"
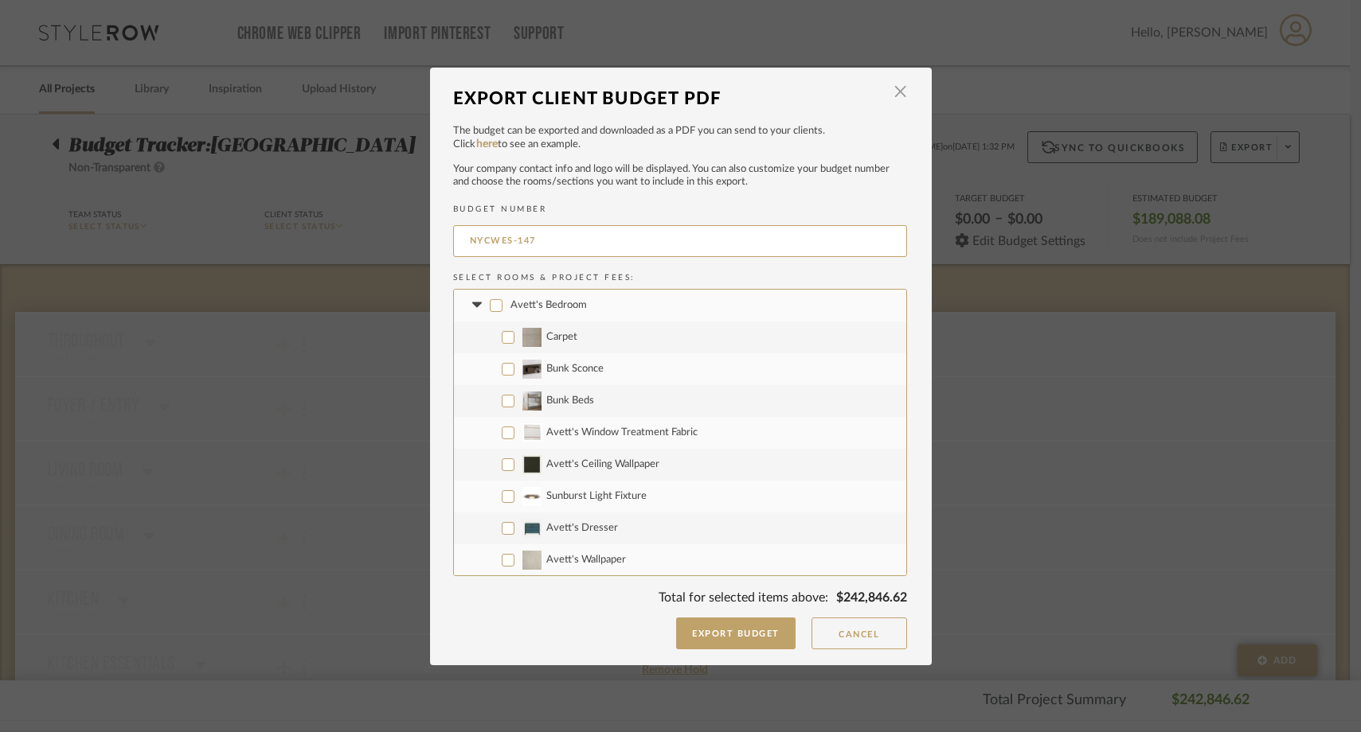
checkbox input "false"
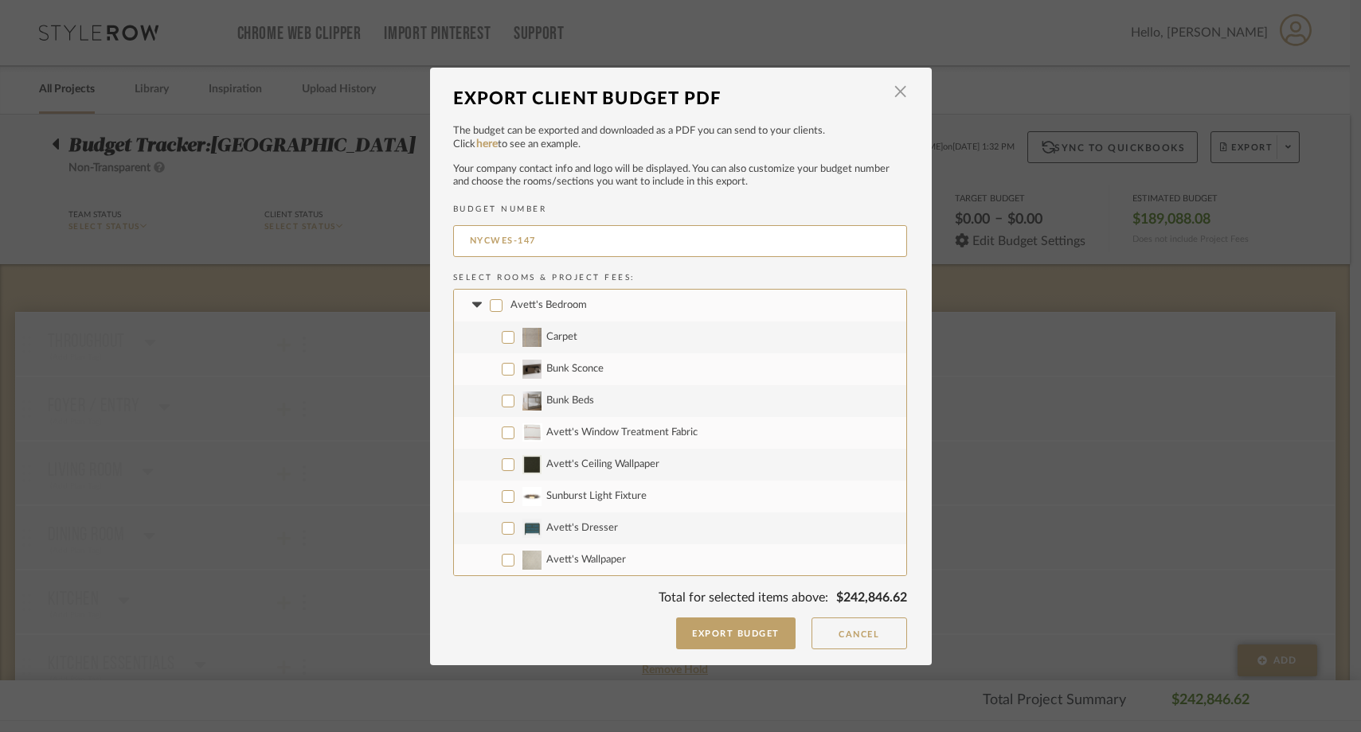
checkbox input "false"
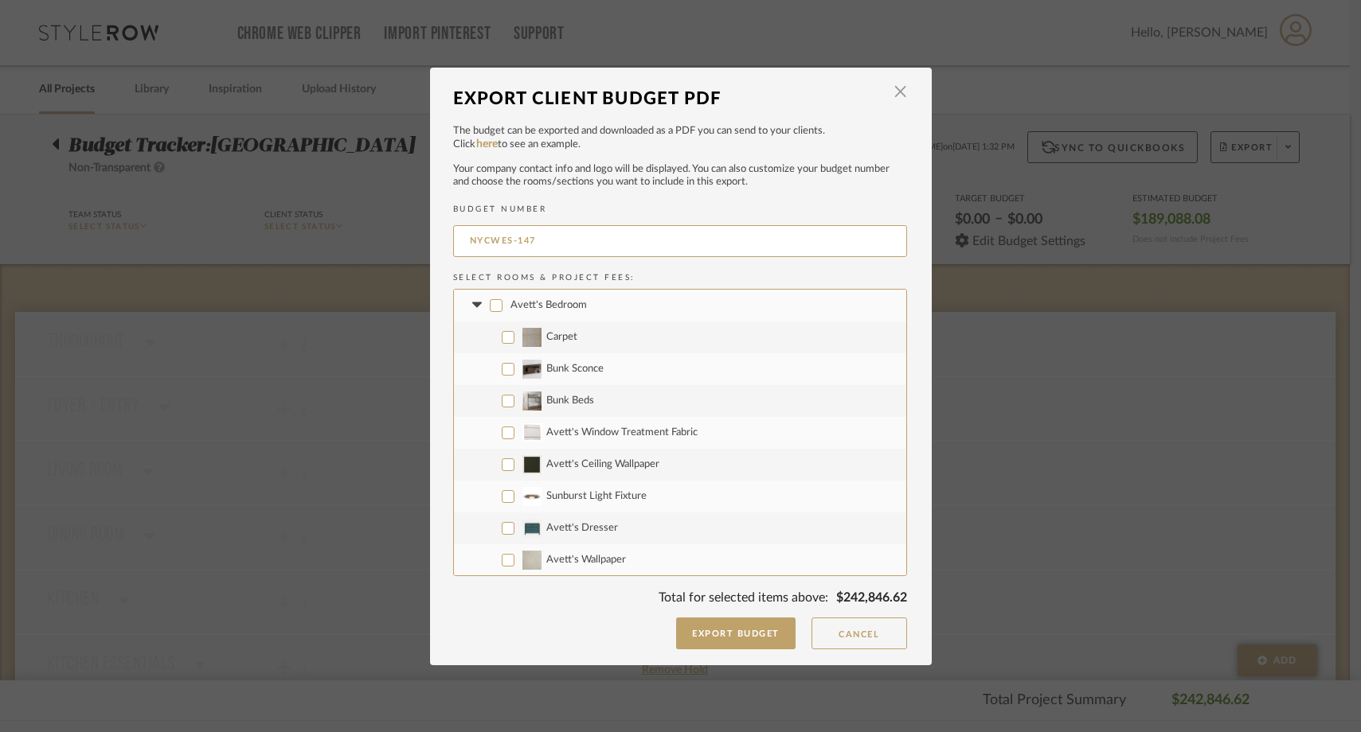
checkbox input "false"
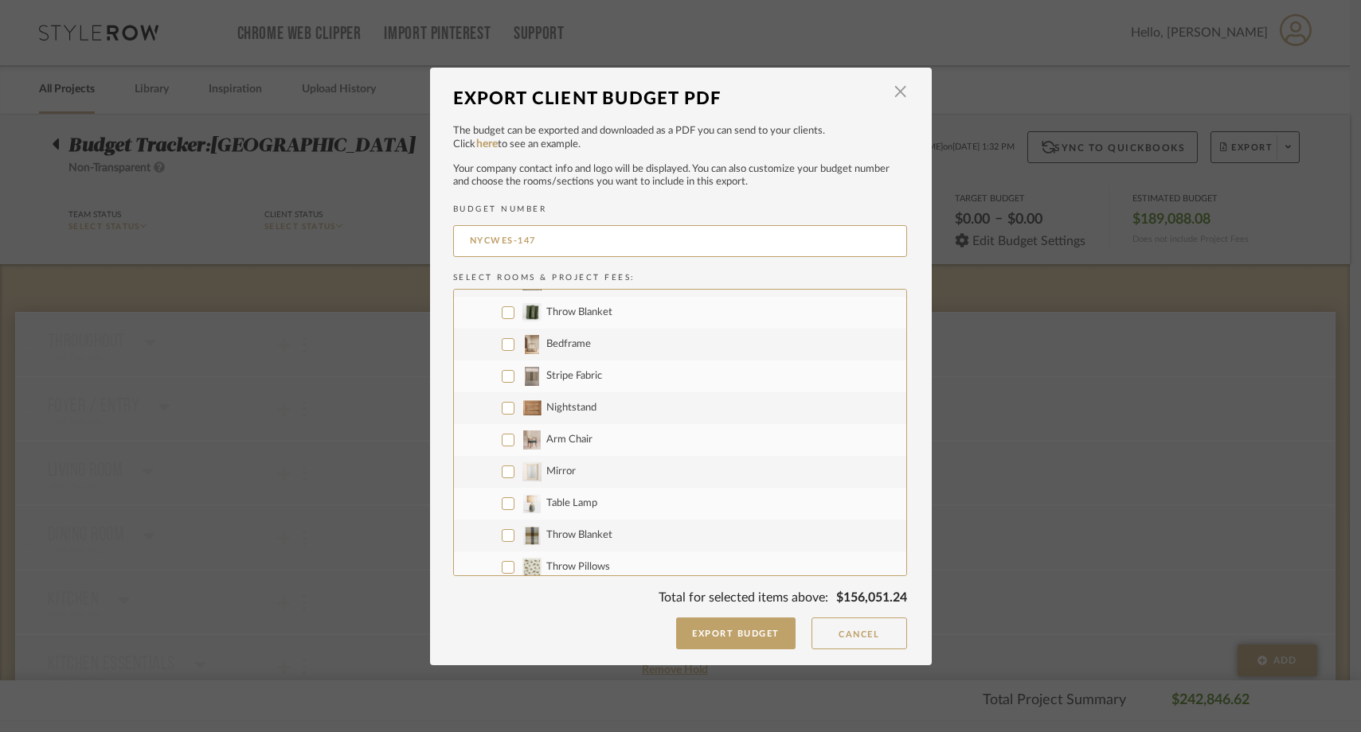
scroll to position [679, 0]
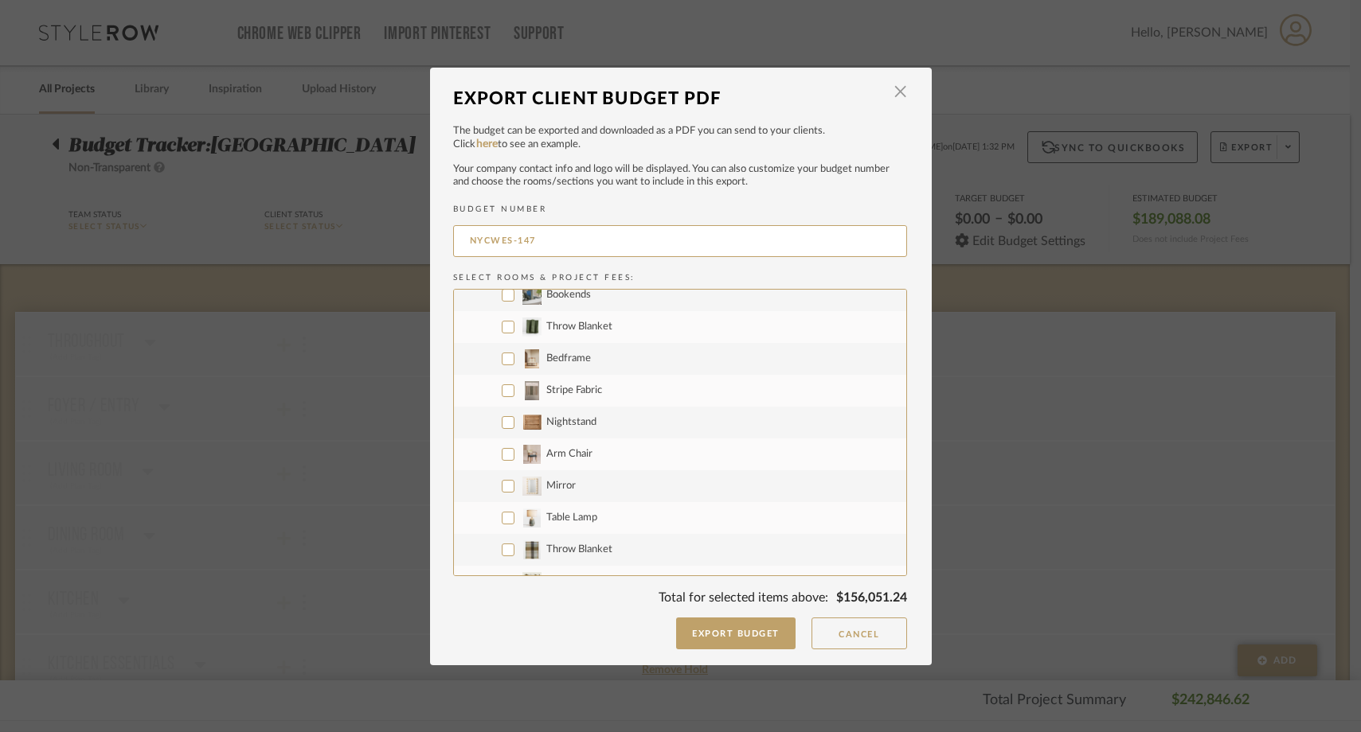
click at [504, 363] on input "Bedframe" at bounding box center [508, 359] width 13 height 13
checkbox input "true"
click at [503, 386] on input "Stripe Fabric" at bounding box center [508, 391] width 13 height 13
checkbox input "true"
click at [503, 416] on input "Nightstand" at bounding box center [508, 422] width 13 height 13
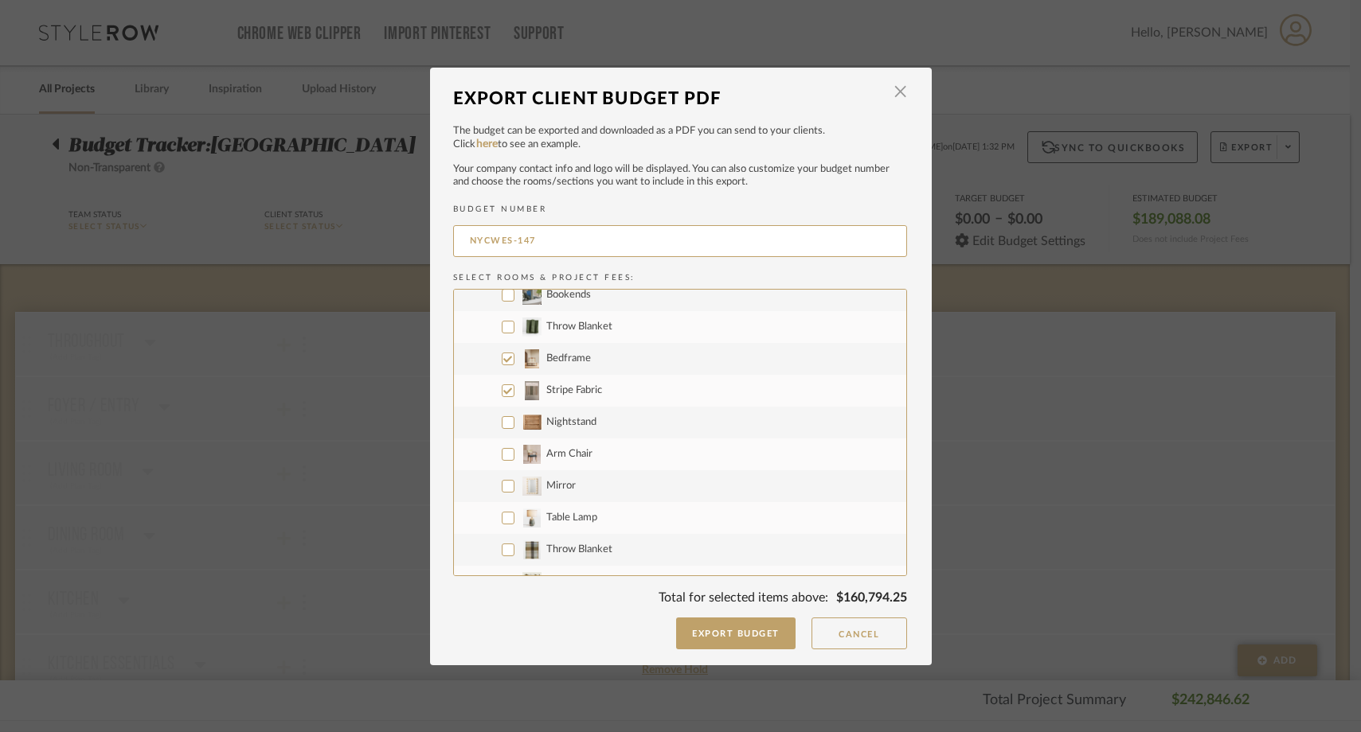
checkbox input "true"
click at [502, 459] on input "Arm Chair" at bounding box center [508, 454] width 13 height 13
checkbox input "true"
click at [502, 488] on input "Mirror" at bounding box center [508, 486] width 13 height 13
checkbox input "true"
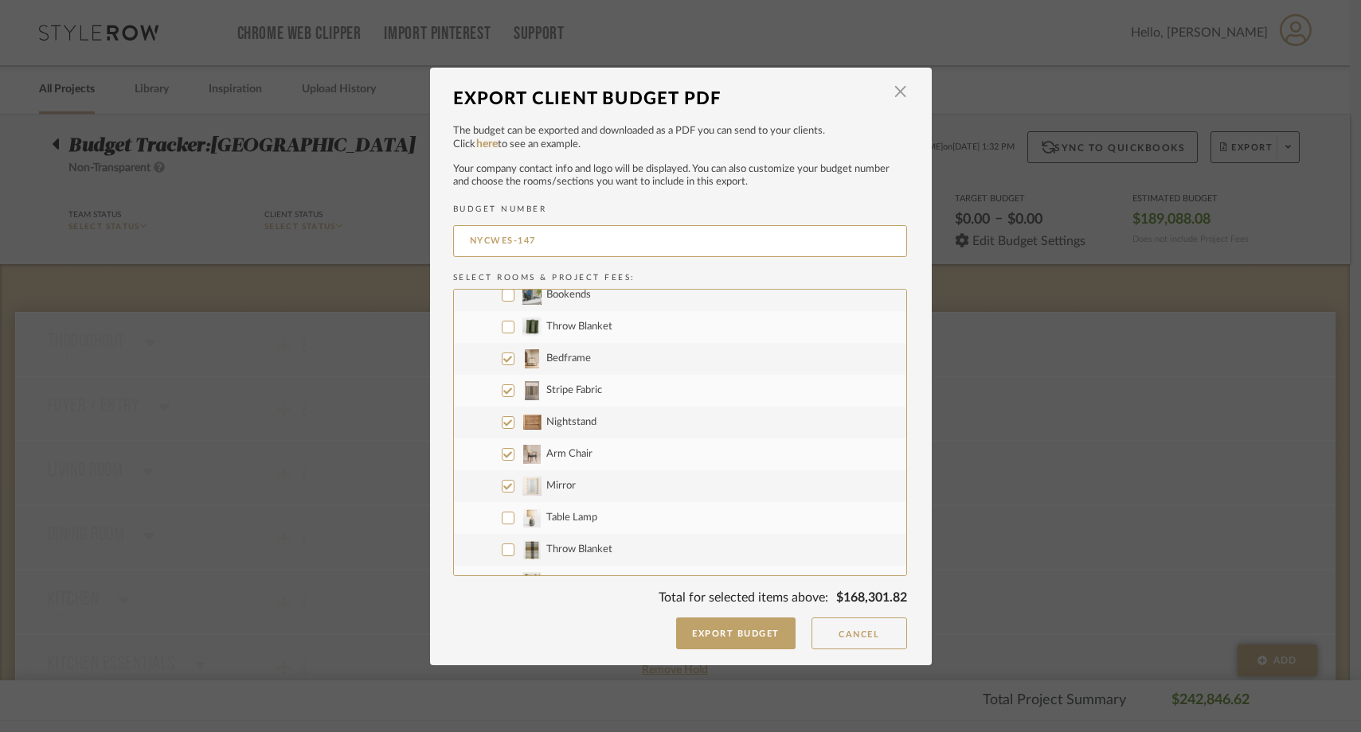
scroll to position [763, 0]
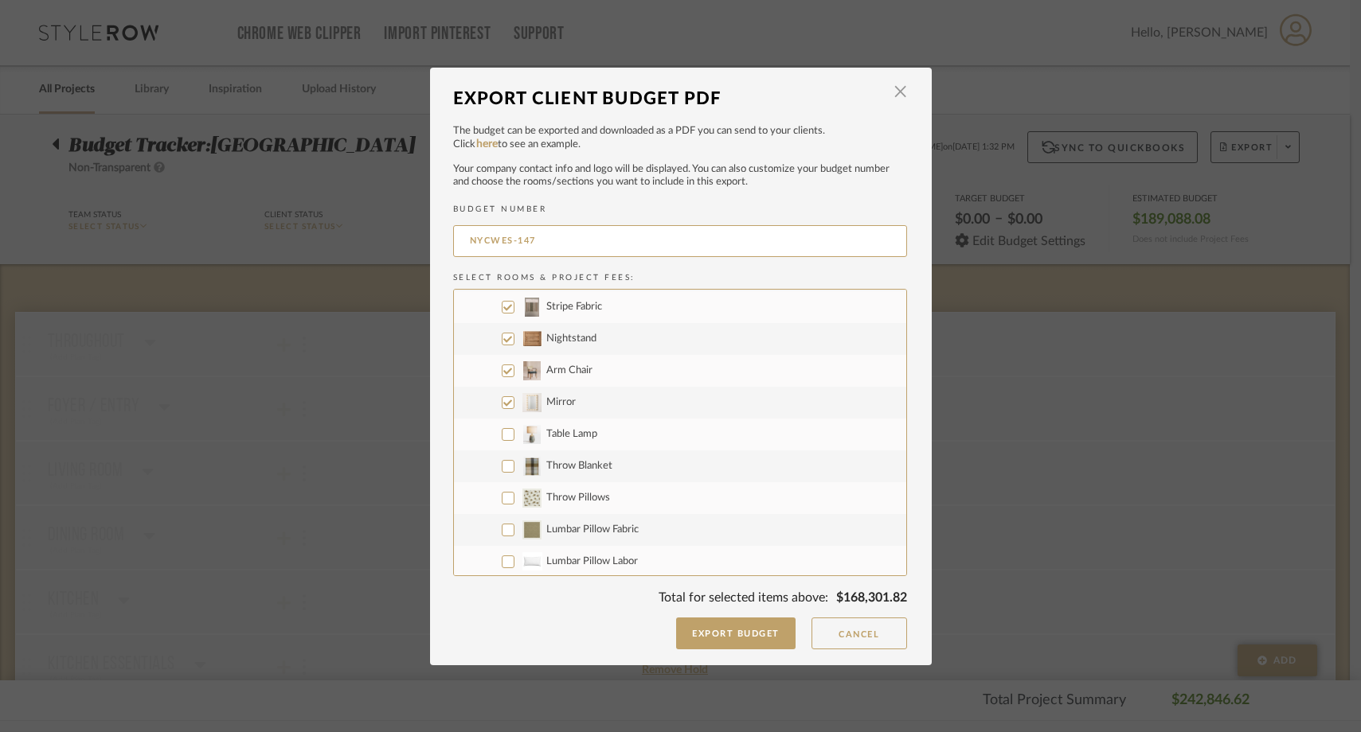
click at [499, 441] on label "Table Lamp" at bounding box center [680, 435] width 452 height 32
click at [502, 441] on input "Table Lamp" at bounding box center [508, 434] width 13 height 13
checkbox input "true"
click at [499, 476] on label "Throw Blanket" at bounding box center [680, 467] width 452 height 32
click at [502, 473] on input "Throw Blanket" at bounding box center [508, 466] width 13 height 13
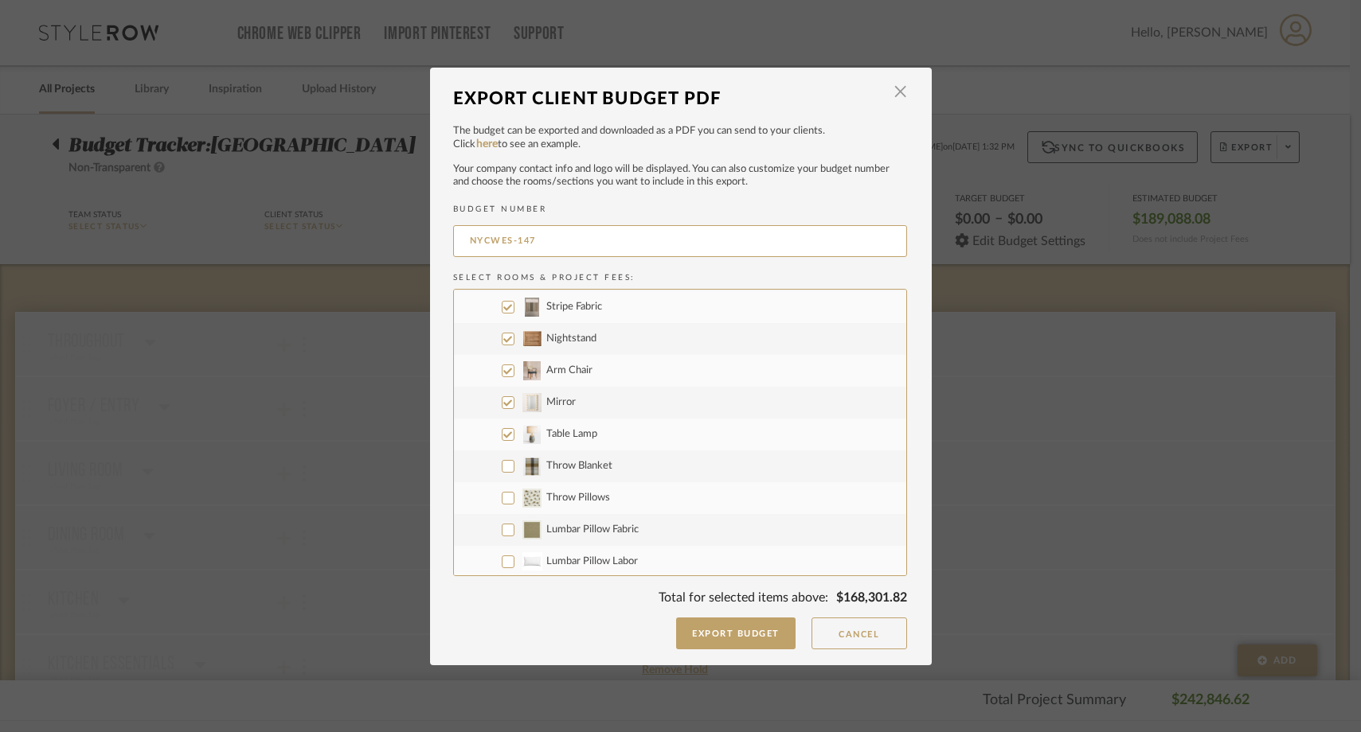
checkbox input "true"
click at [502, 501] on input "Throw Pillows" at bounding box center [508, 498] width 13 height 13
checkbox input "true"
click at [502, 529] on input "Lumbar Pillow Fabric" at bounding box center [508, 530] width 13 height 13
checkbox input "true"
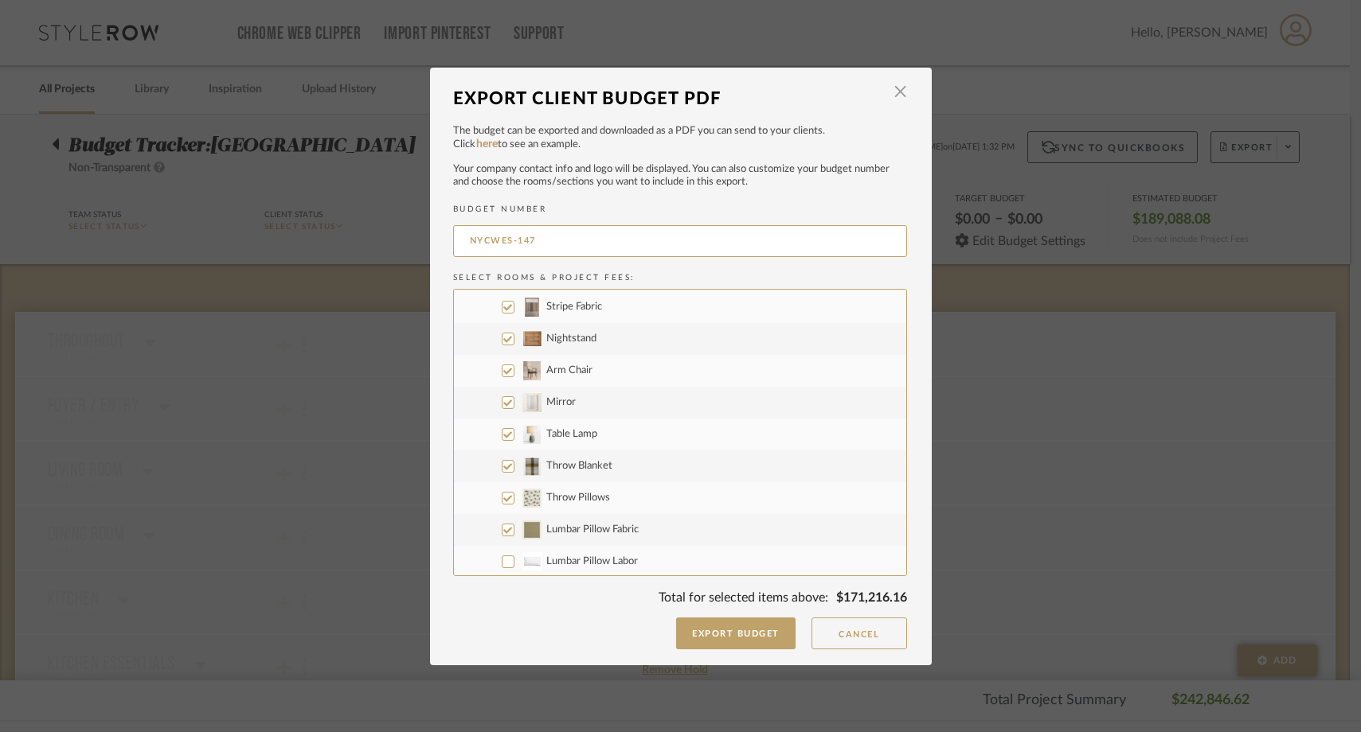
scroll to position [849, 0]
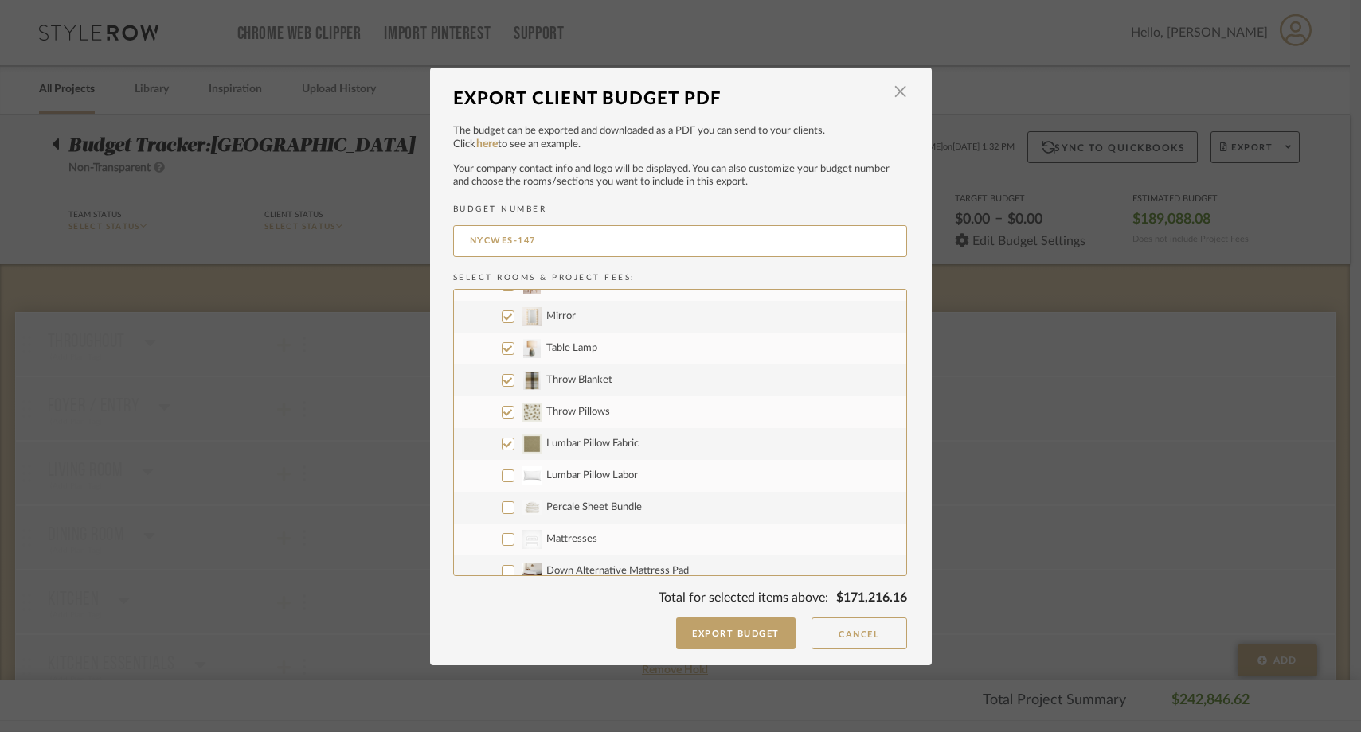
click at [503, 478] on input "Lumbar Pillow Labor" at bounding box center [508, 476] width 13 height 13
checkbox input "true"
click at [503, 512] on input "Percale Sheet Bundle" at bounding box center [508, 508] width 13 height 13
checkbox input "true"
click at [503, 537] on input "CategoryIconBeds Created with Sketch. Mattresses" at bounding box center [508, 539] width 13 height 13
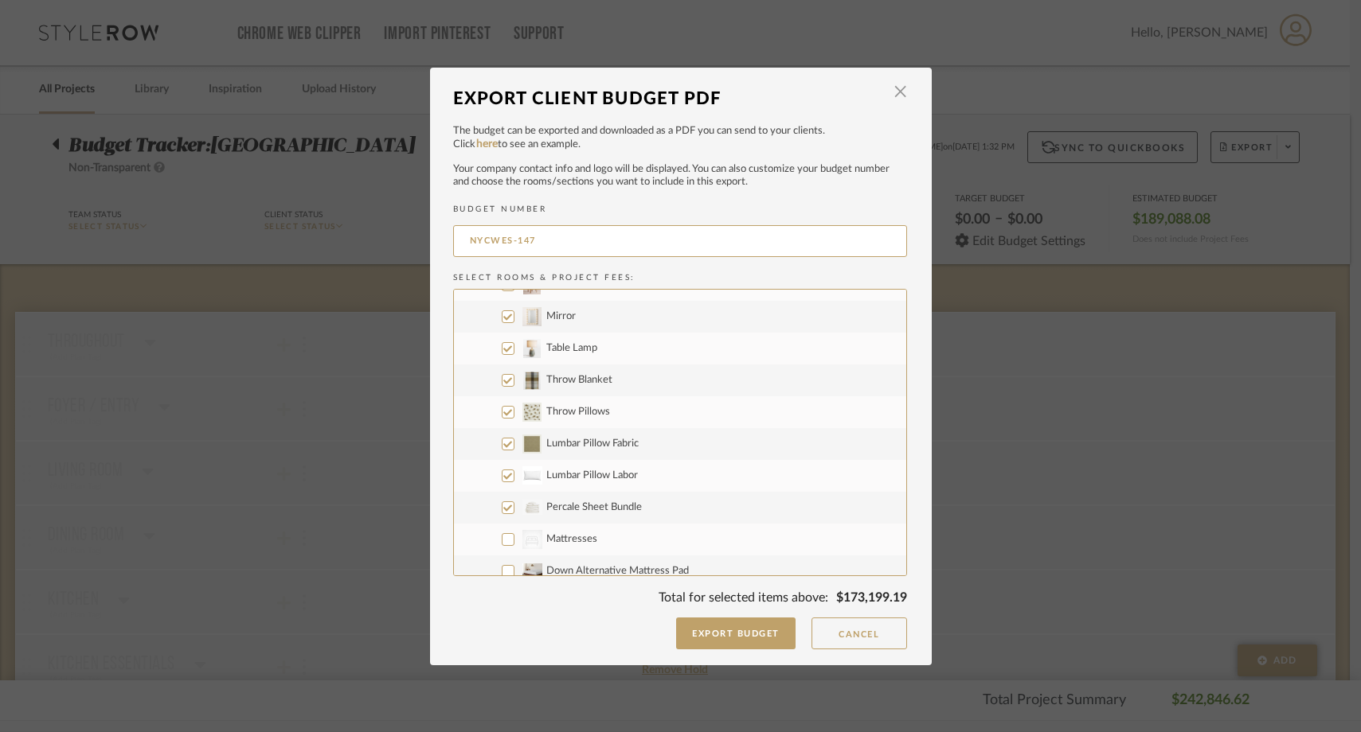
checkbox input "true"
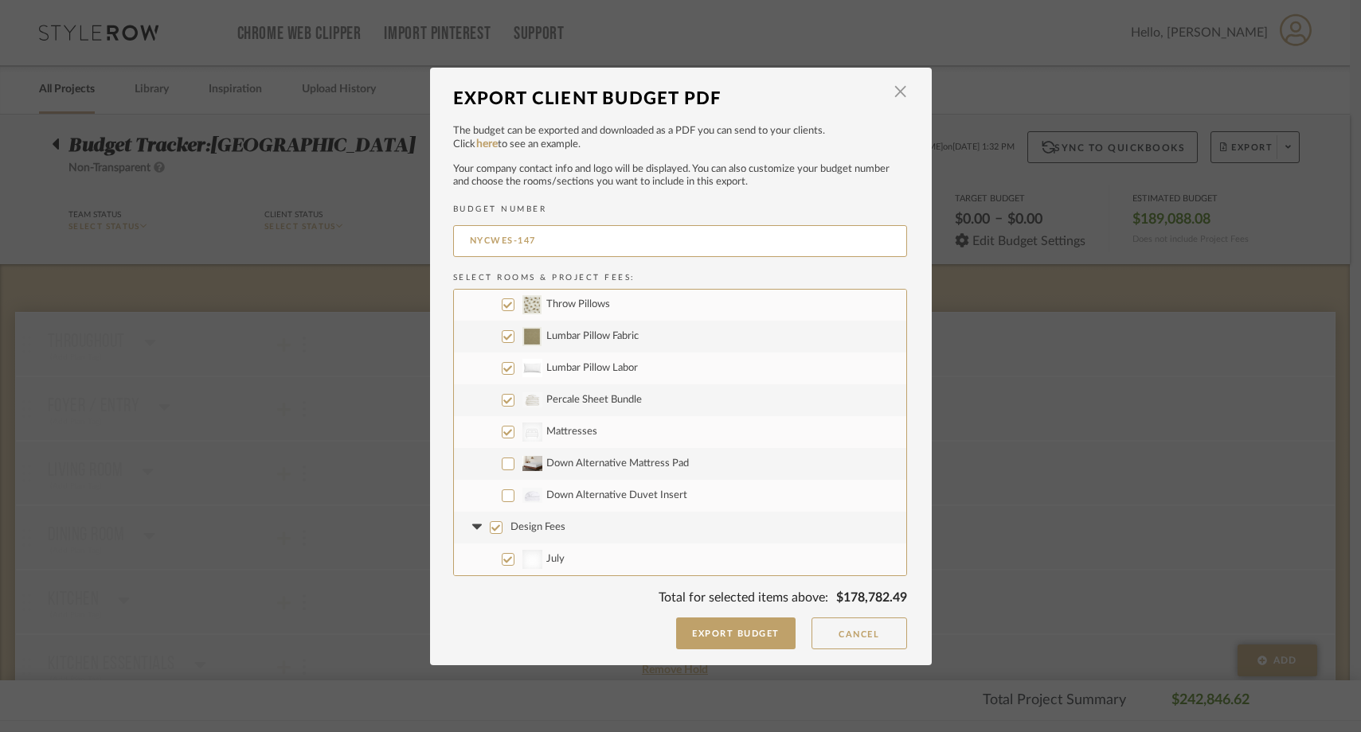
scroll to position [964, 0]
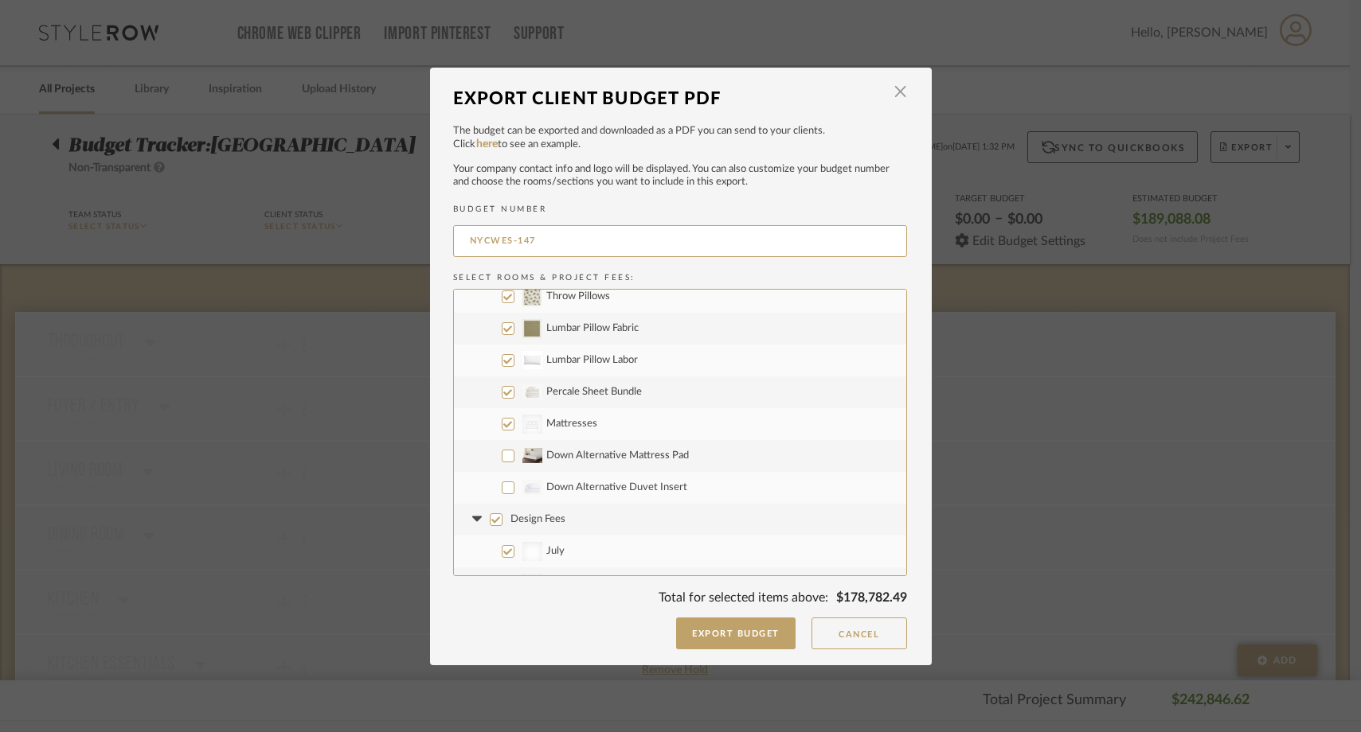
click at [502, 455] on input "Down Alternative Mattress Pad" at bounding box center [508, 456] width 13 height 13
checkbox input "true"
click at [502, 488] on input "Down Alternative Duvet Insert" at bounding box center [508, 488] width 13 height 13
checkbox input "true"
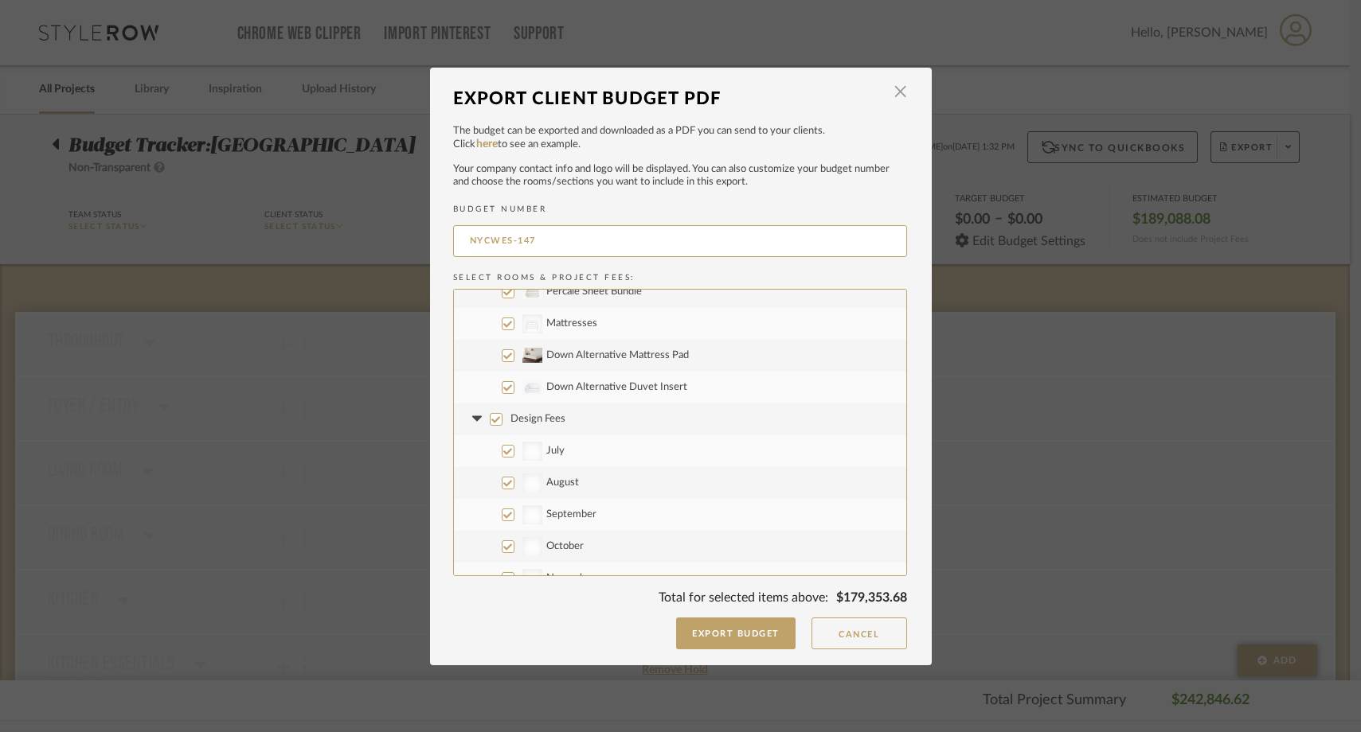
click at [490, 424] on input "Design Fees" at bounding box center [496, 419] width 13 height 13
checkbox input "false"
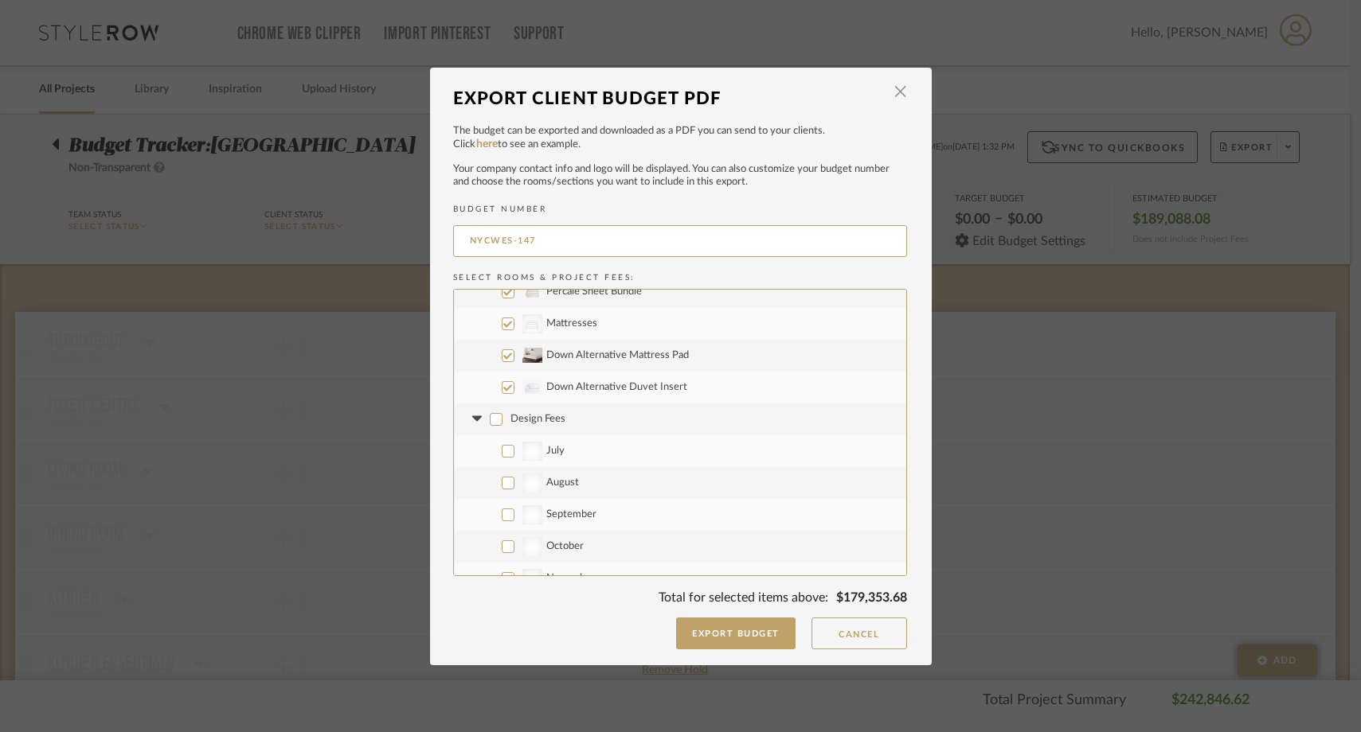
checkbox input "false"
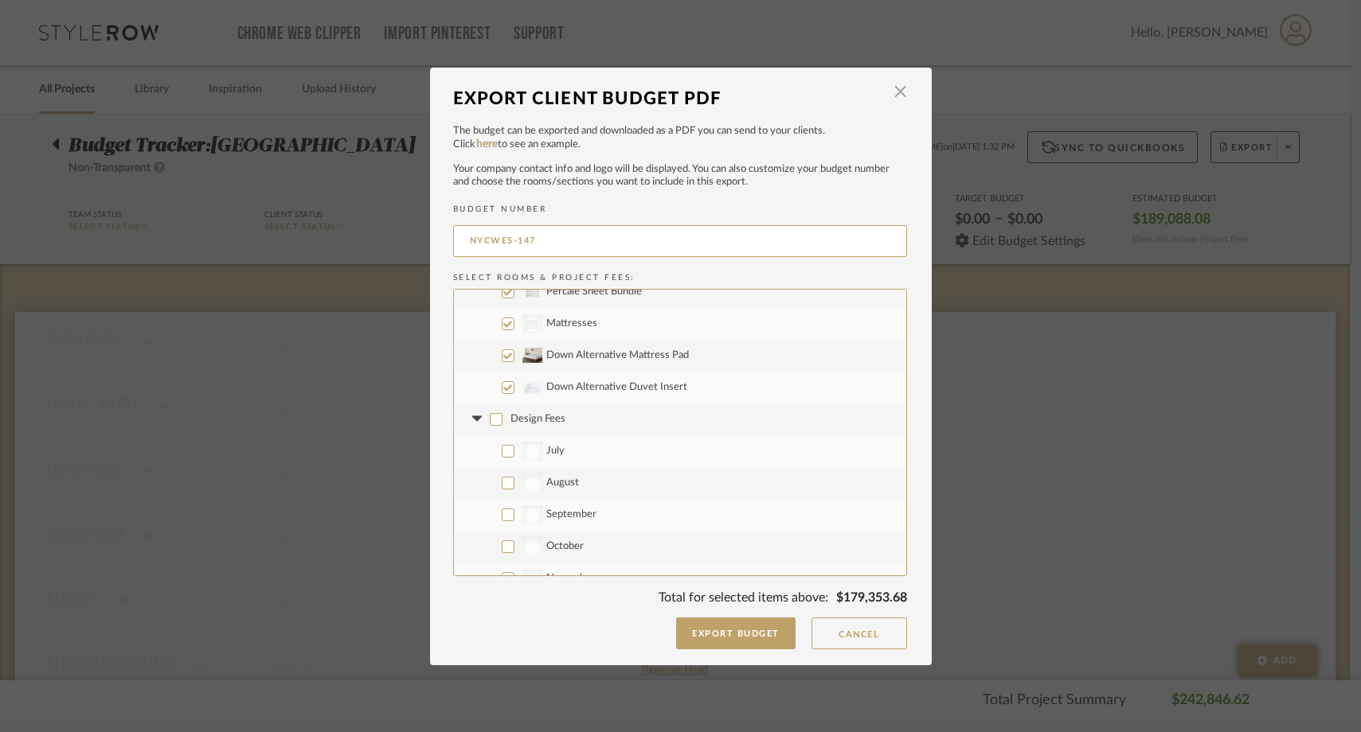
checkbox input "false"
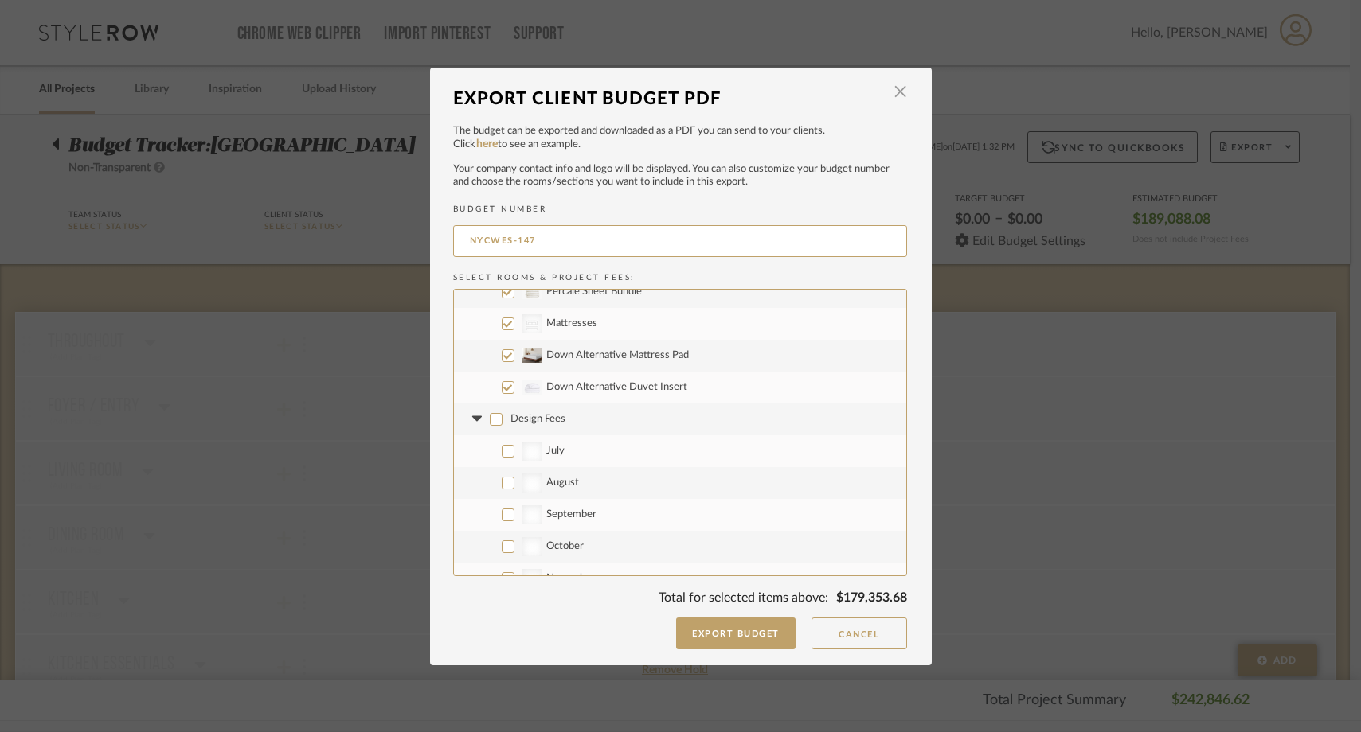
checkbox input "false"
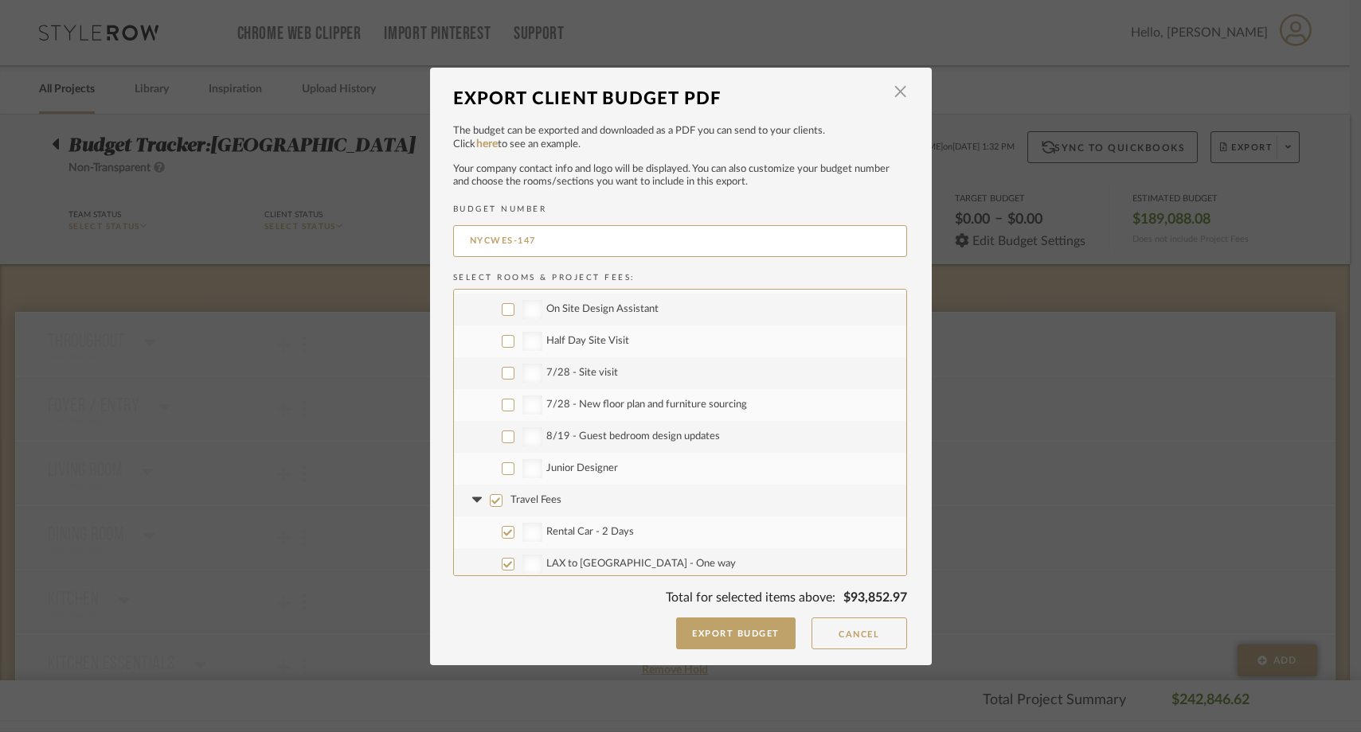
scroll to position [1505, 0]
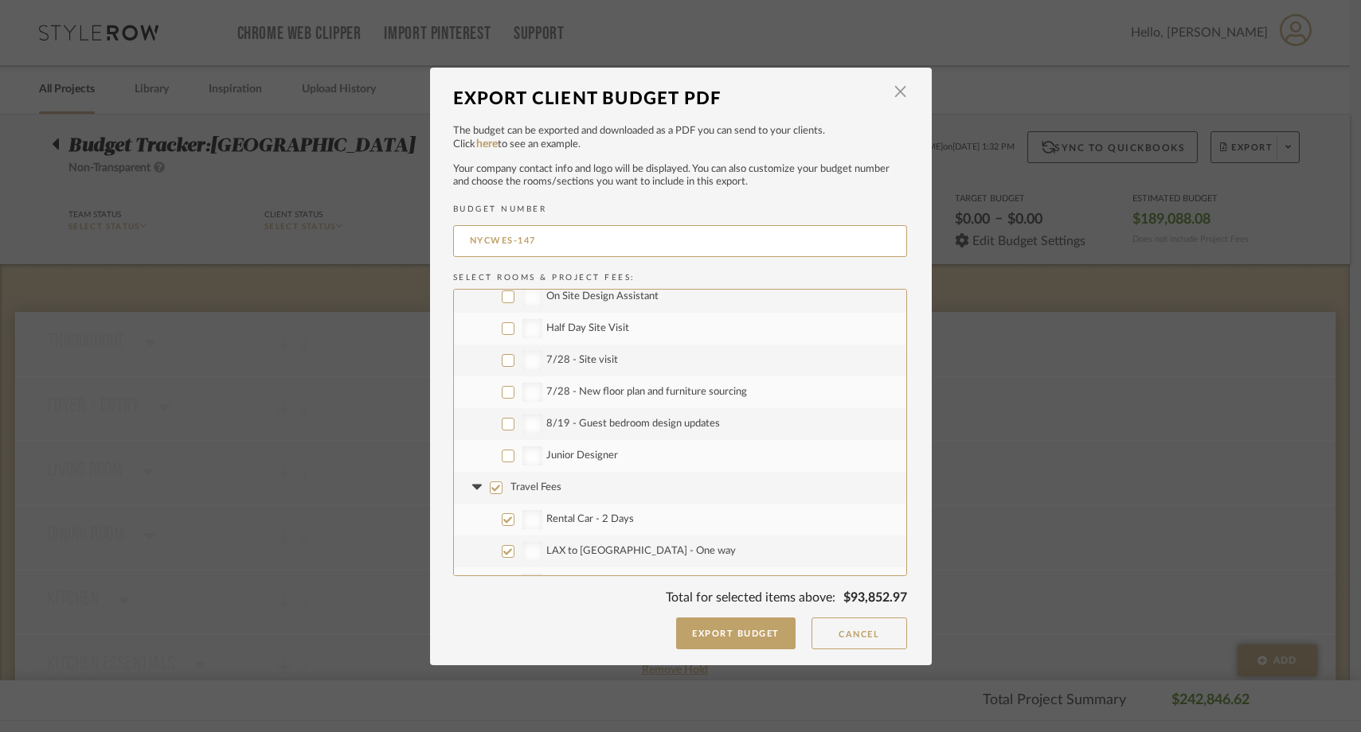
click at [490, 486] on input "Travel Fees" at bounding box center [496, 488] width 13 height 13
checkbox input "false"
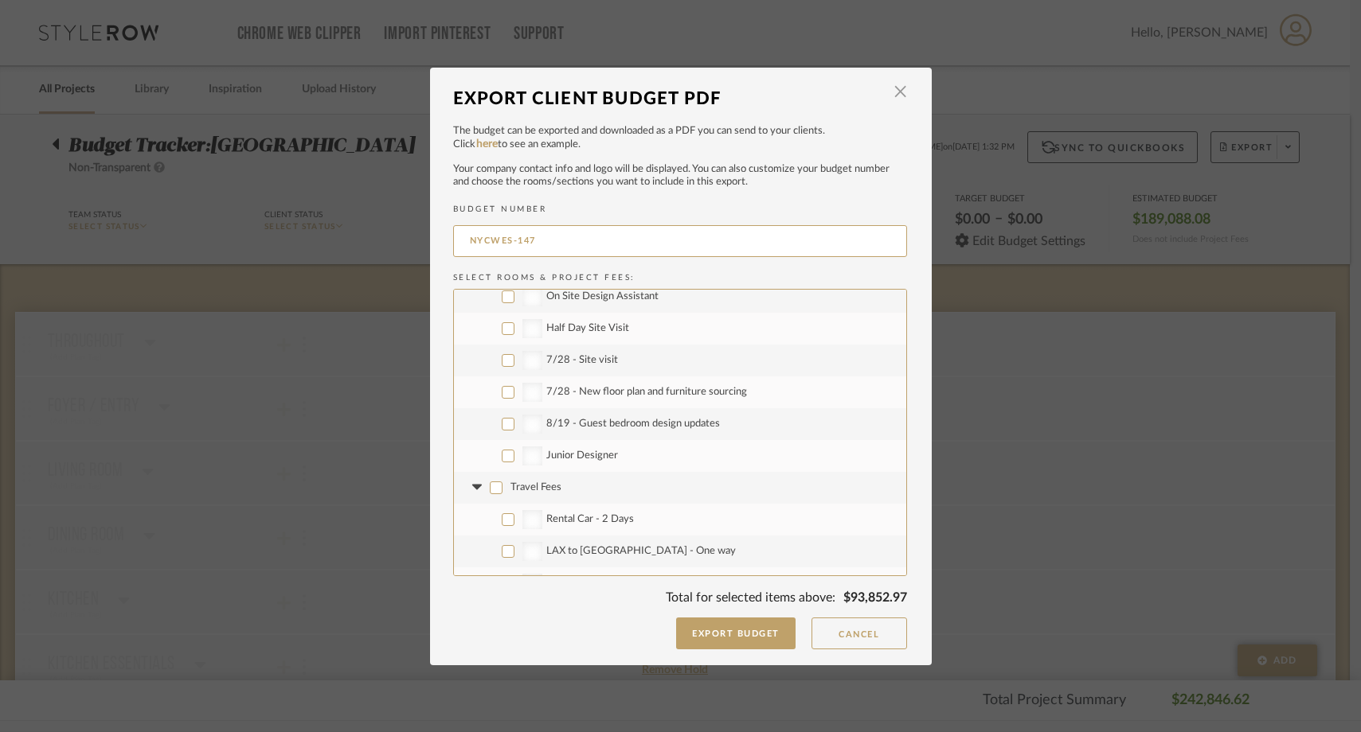
checkbox input "false"
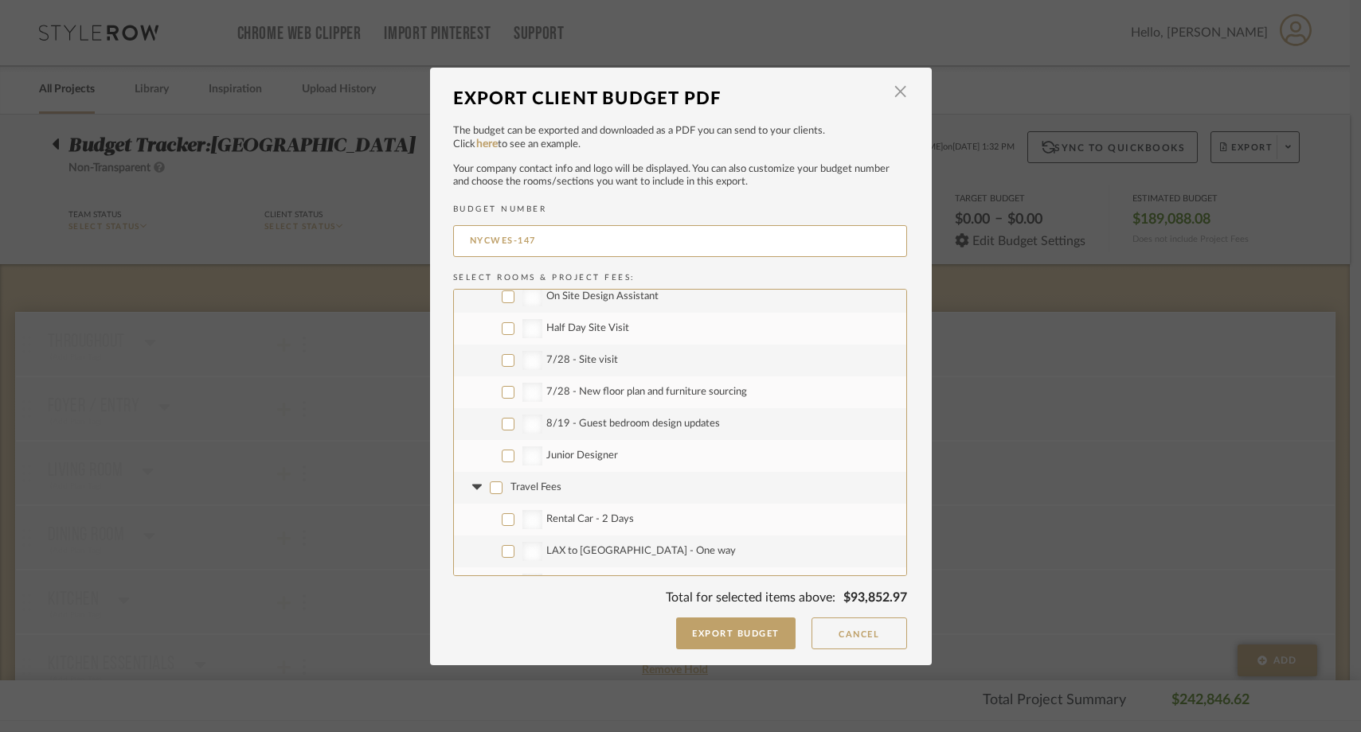
checkbox input "false"
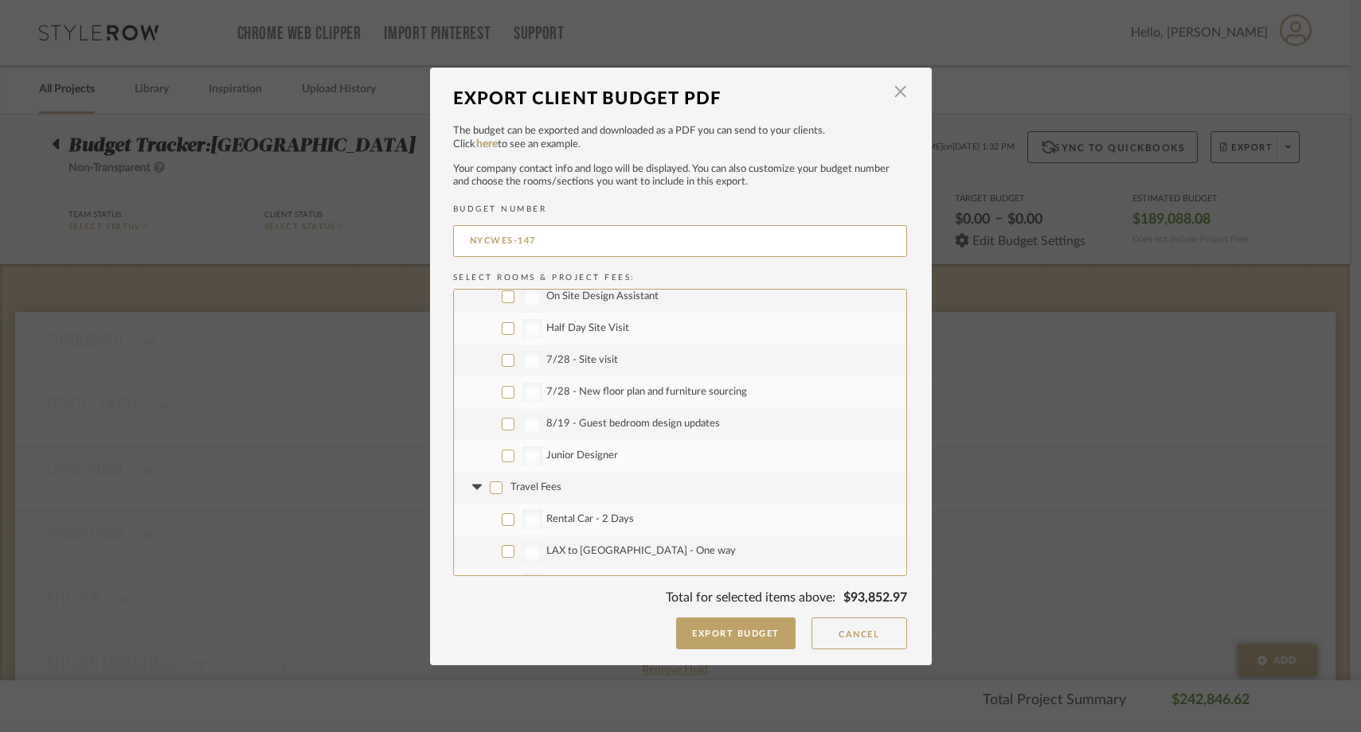
checkbox input "false"
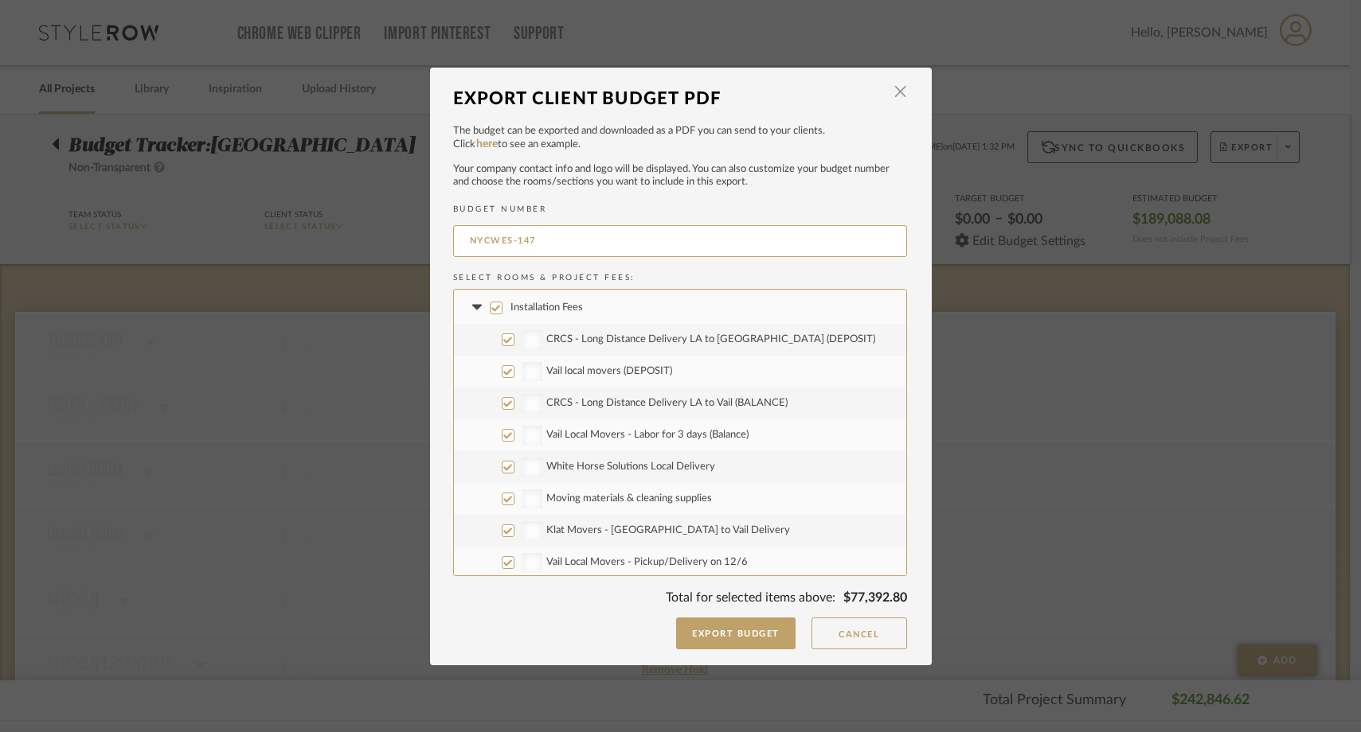
scroll to position [2135, 0]
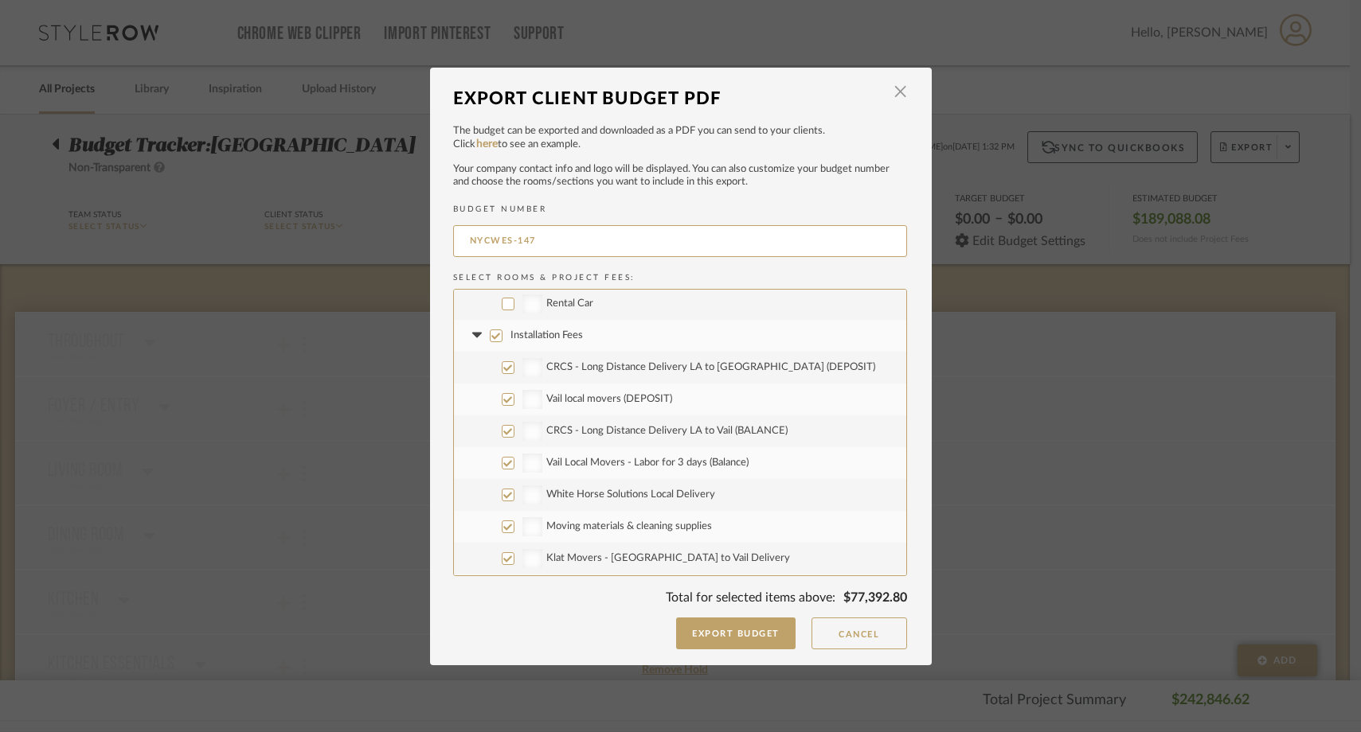
click at [491, 336] on input "Installation Fees" at bounding box center [496, 336] width 13 height 13
checkbox input "false"
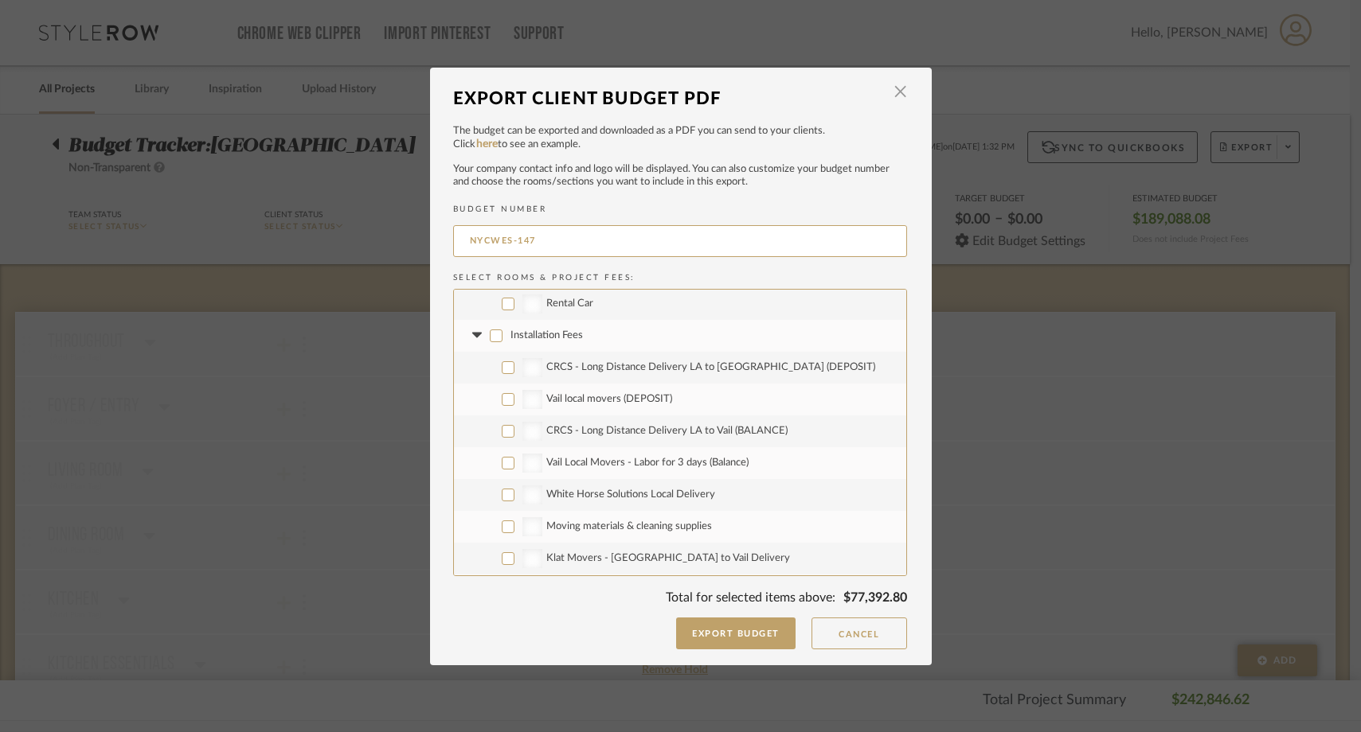
checkbox input "false"
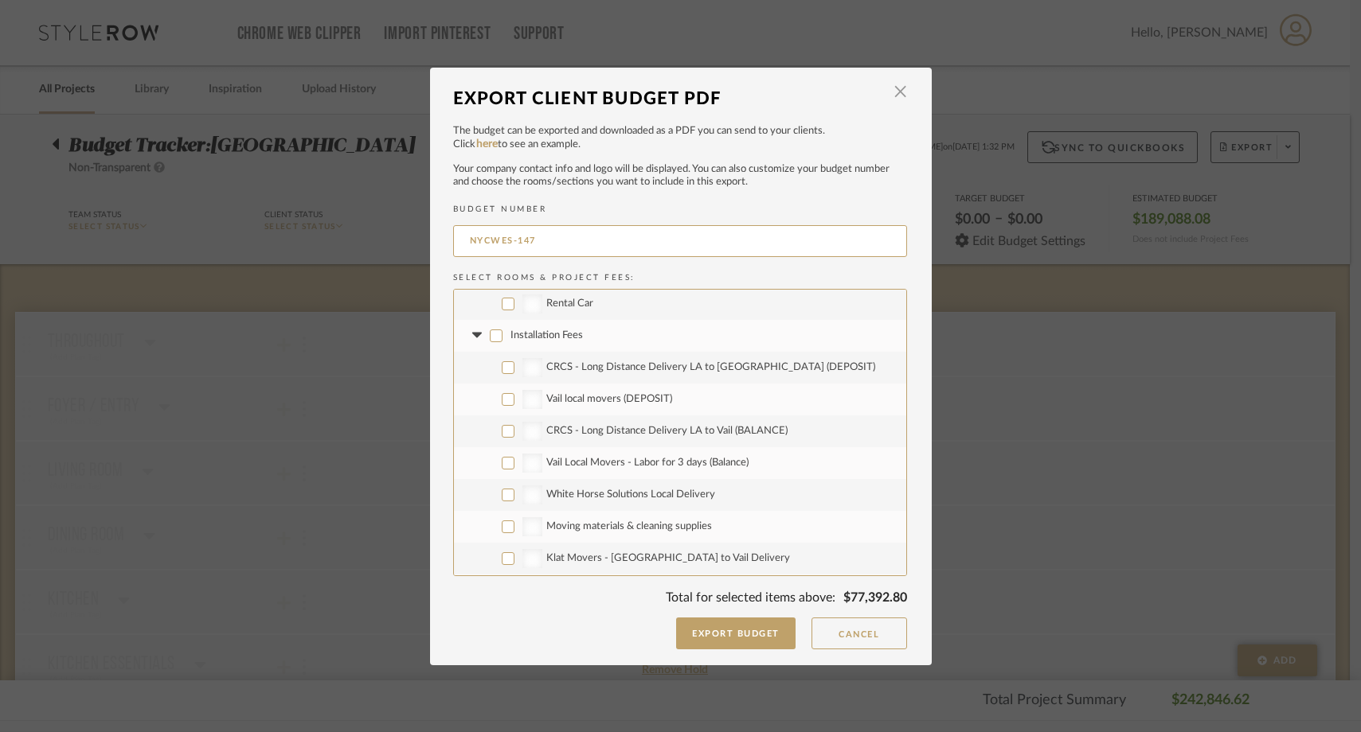
checkbox input "false"
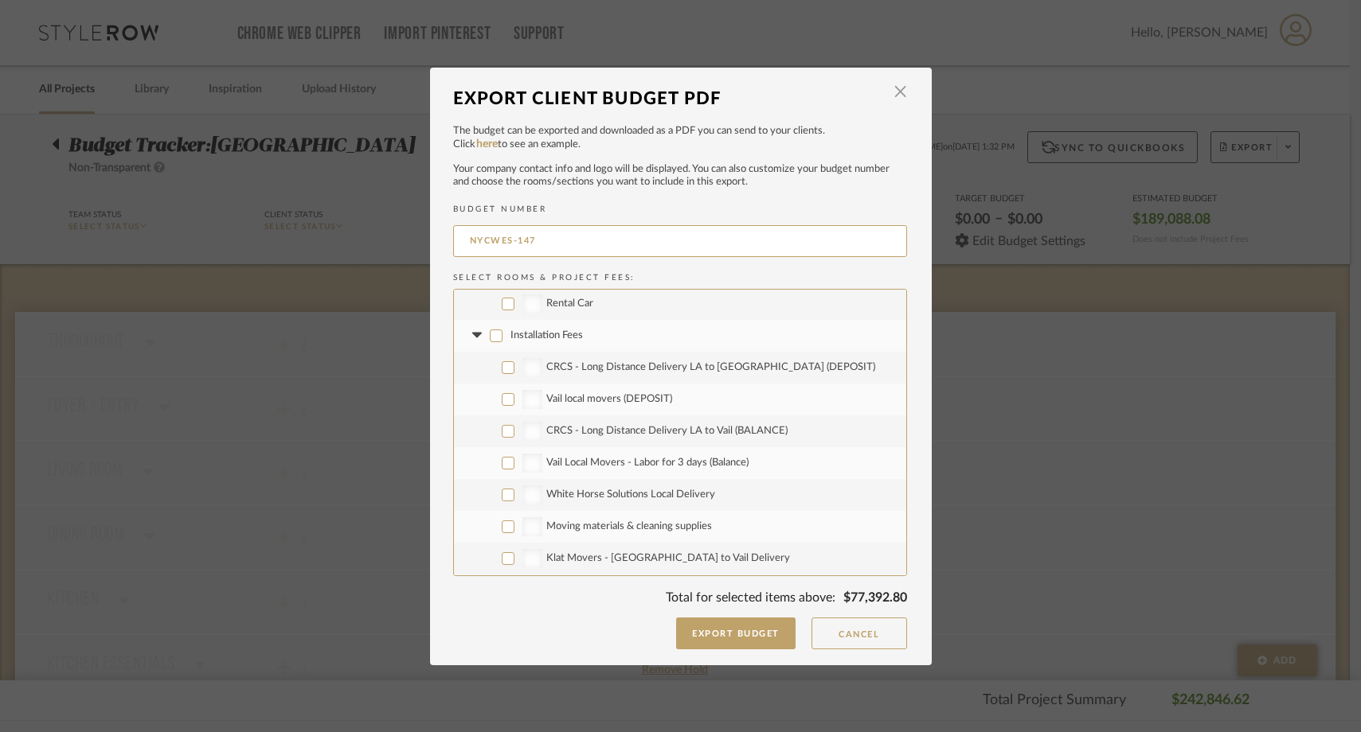
checkbox input "false"
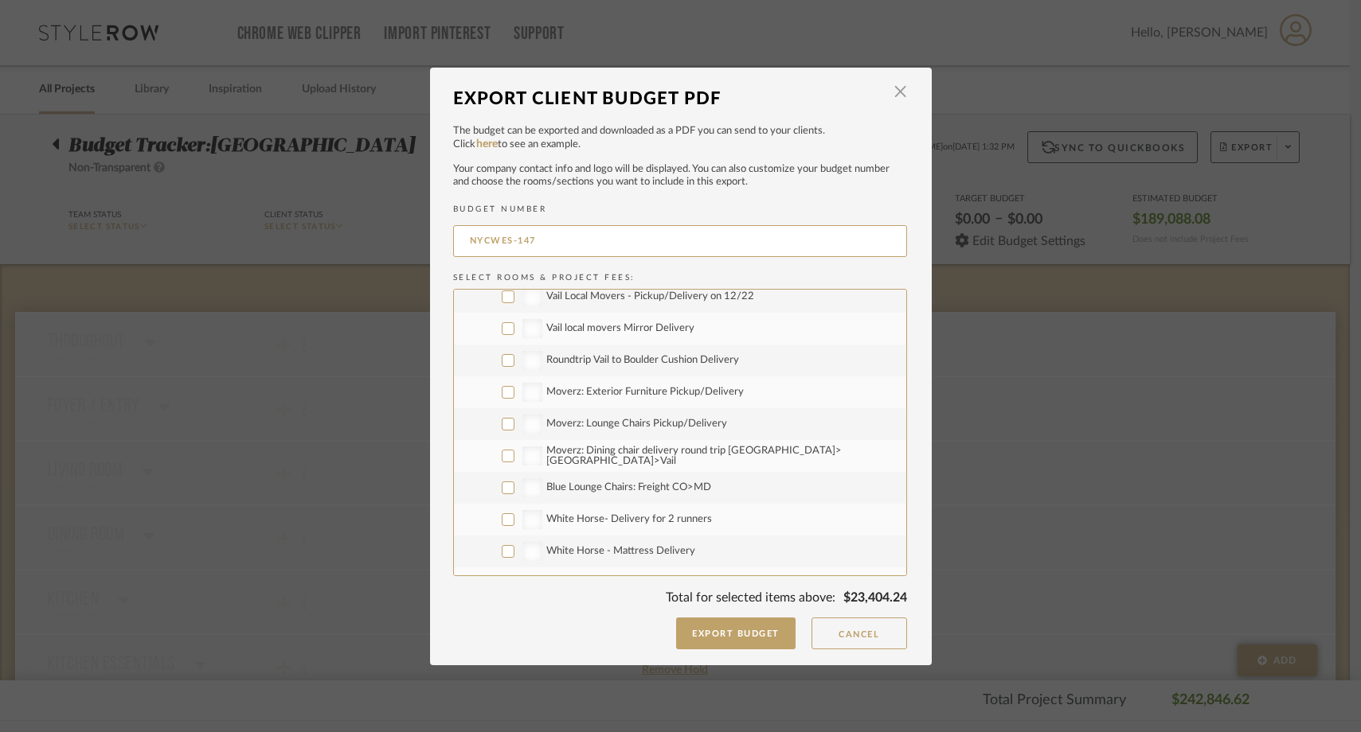
scroll to position [2580, 0]
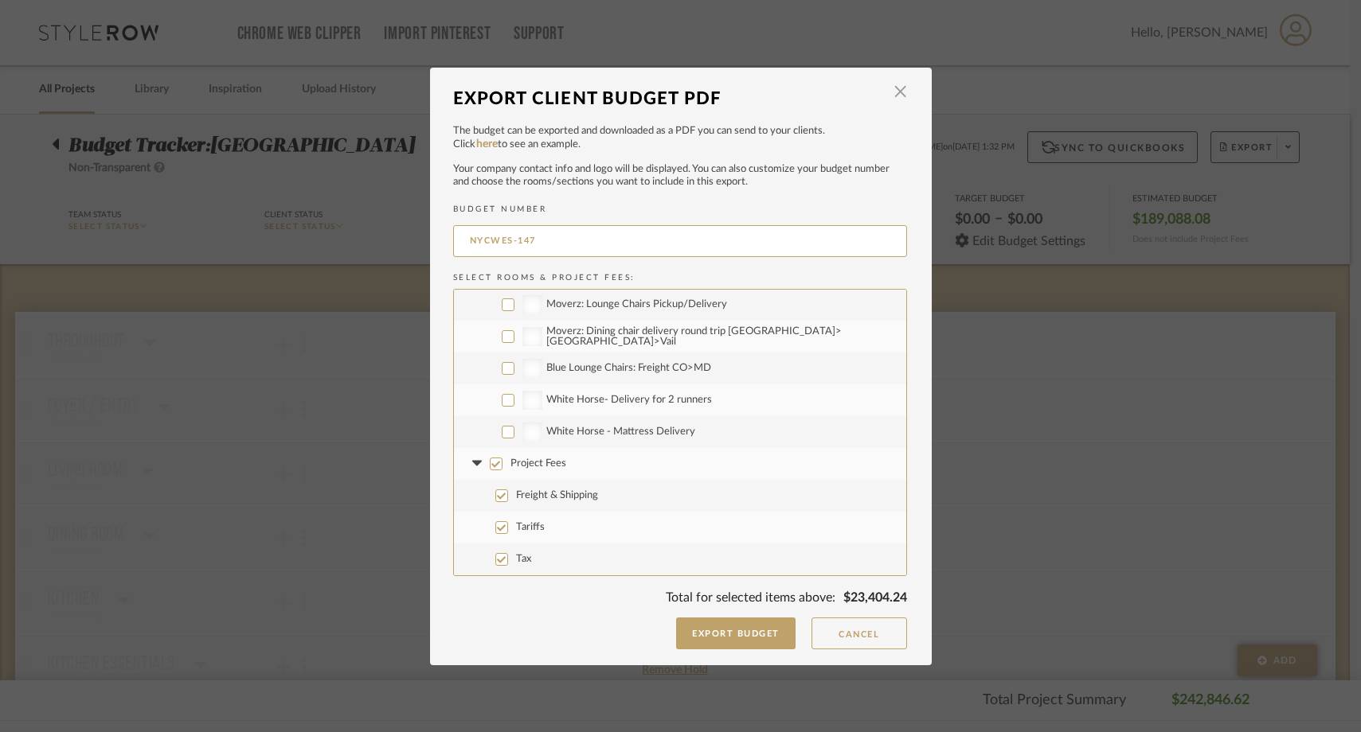
click at [490, 460] on input "Project Fees" at bounding box center [496, 464] width 13 height 13
checkbox input "false"
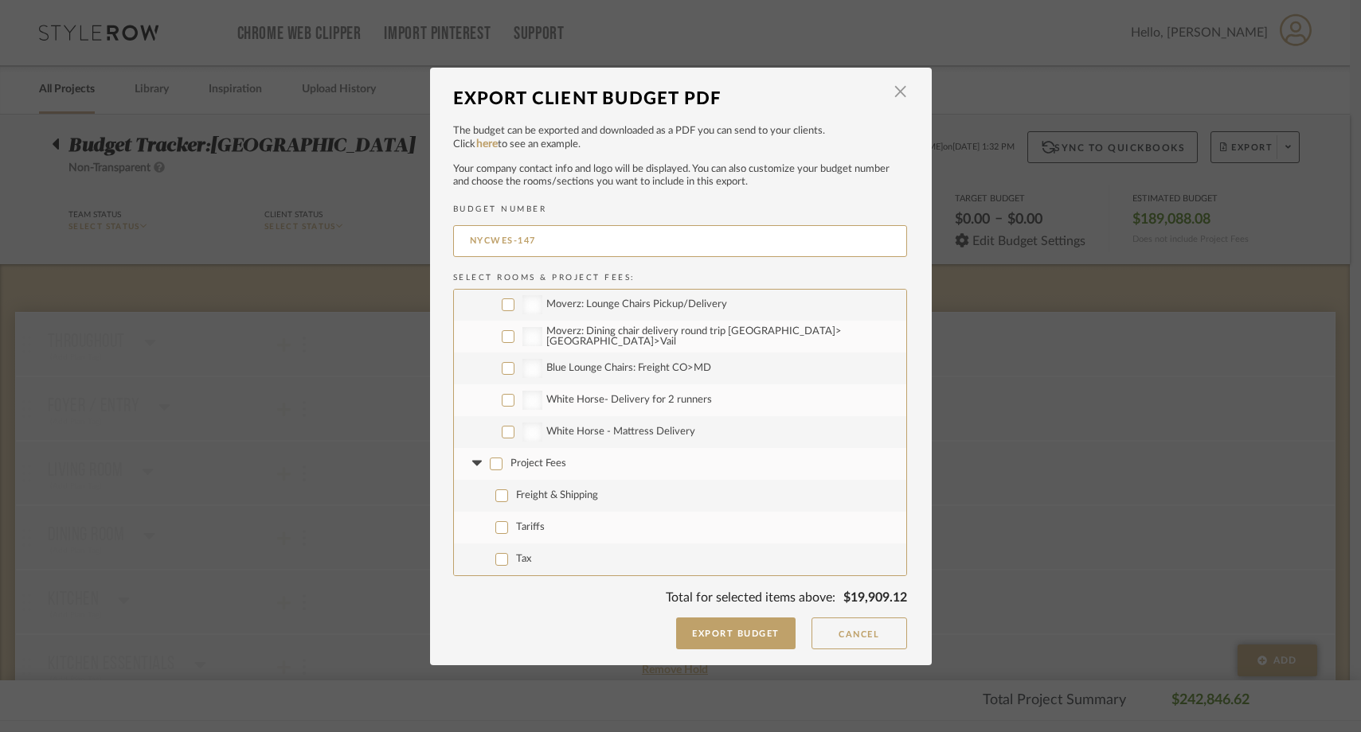
click at [495, 533] on input "Tariffs" at bounding box center [501, 527] width 13 height 13
checkbox input "true"
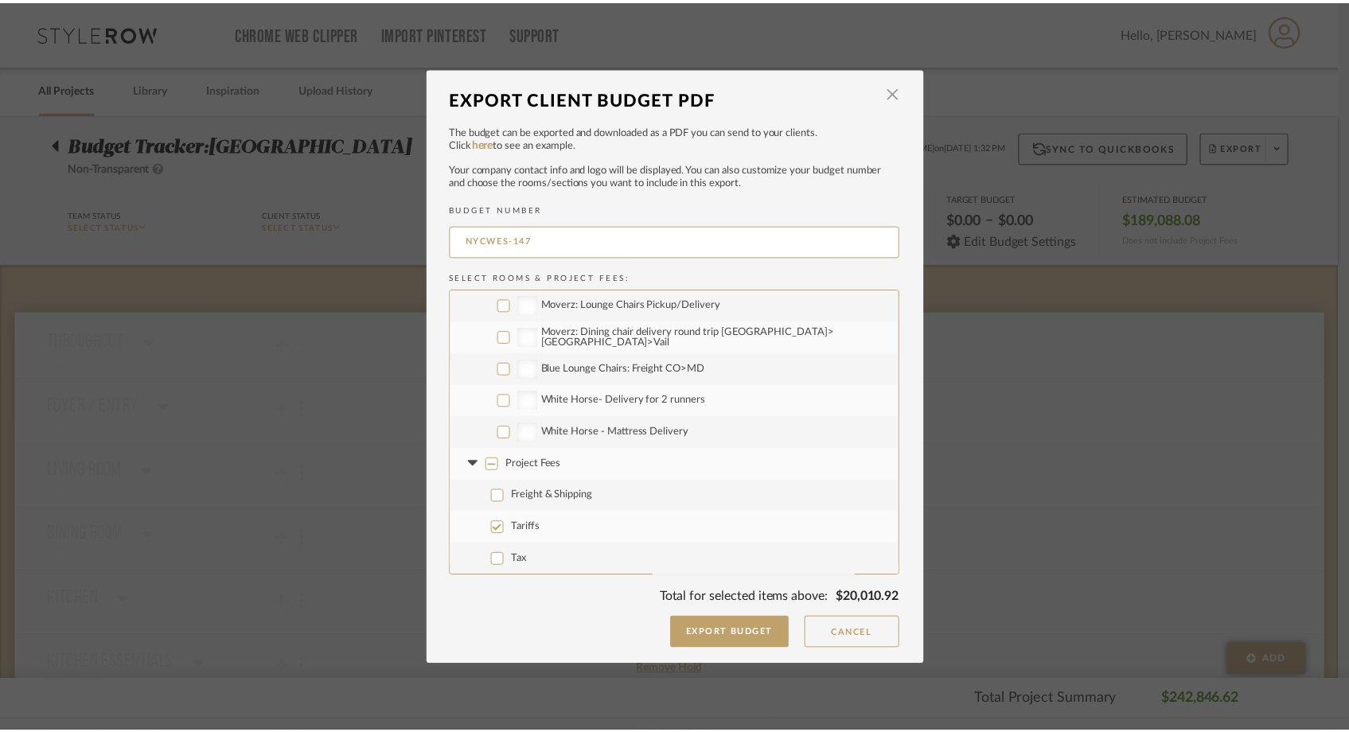
scroll to position [2576, 0]
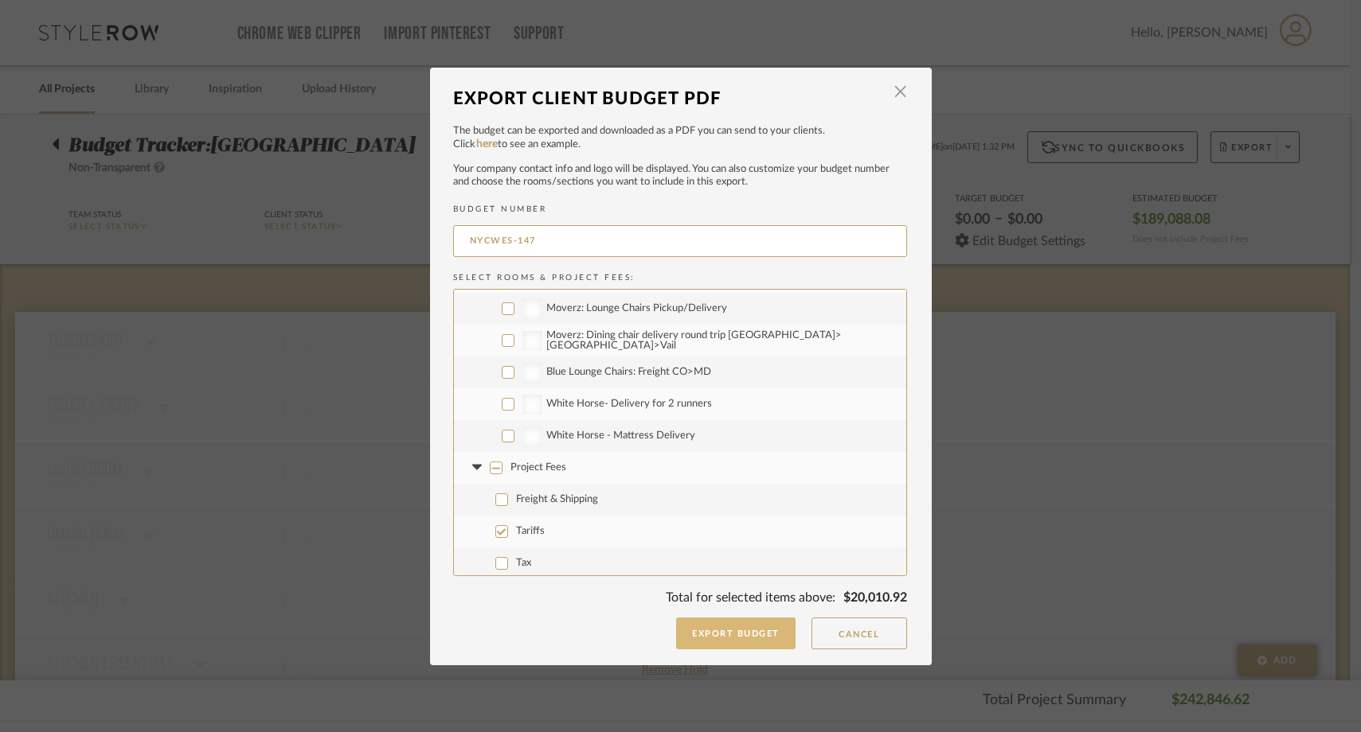
click at [690, 640] on button "Export Budget" at bounding box center [735, 634] width 119 height 32
